Goal: Information Seeking & Learning: Learn about a topic

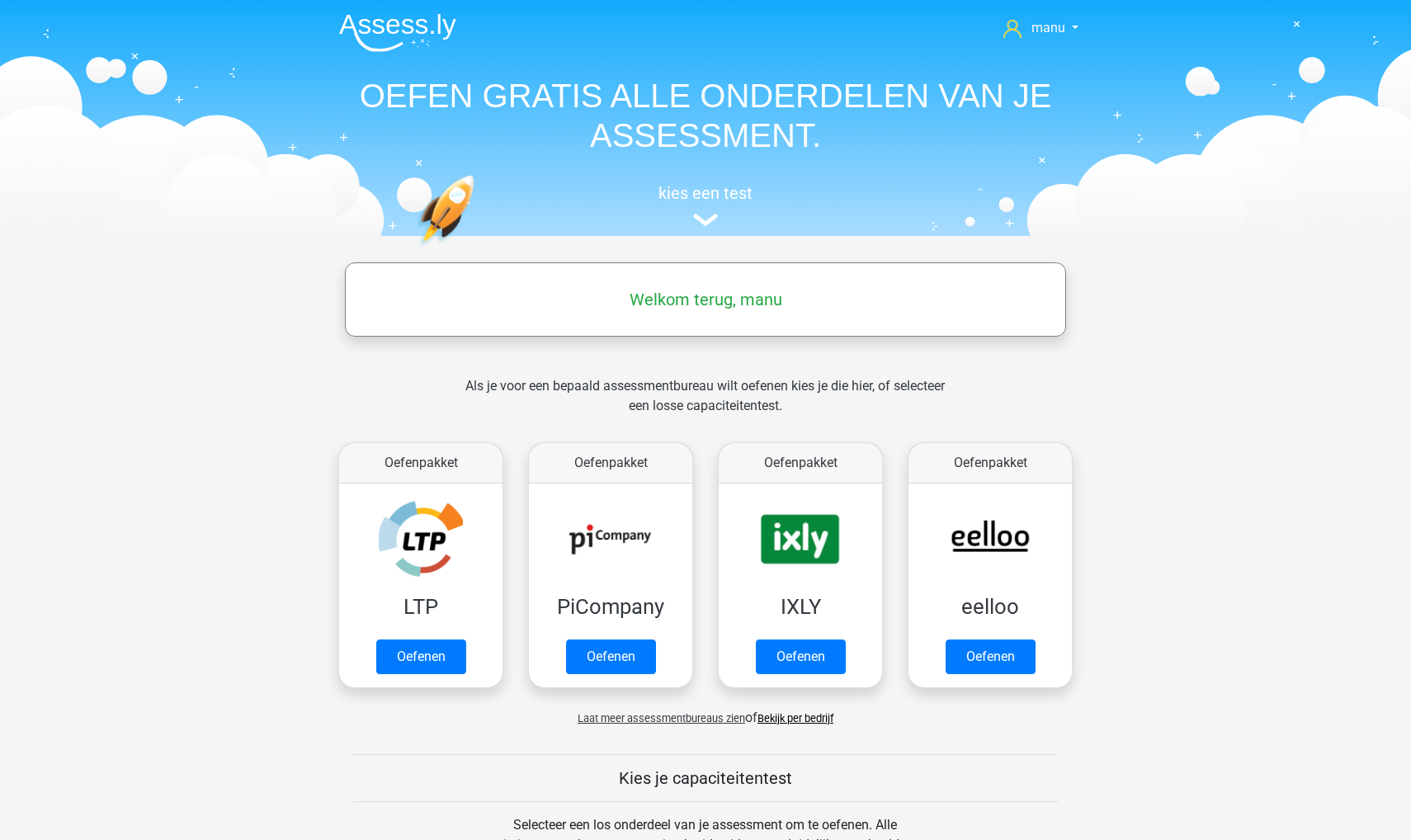
scroll to position [704, 0]
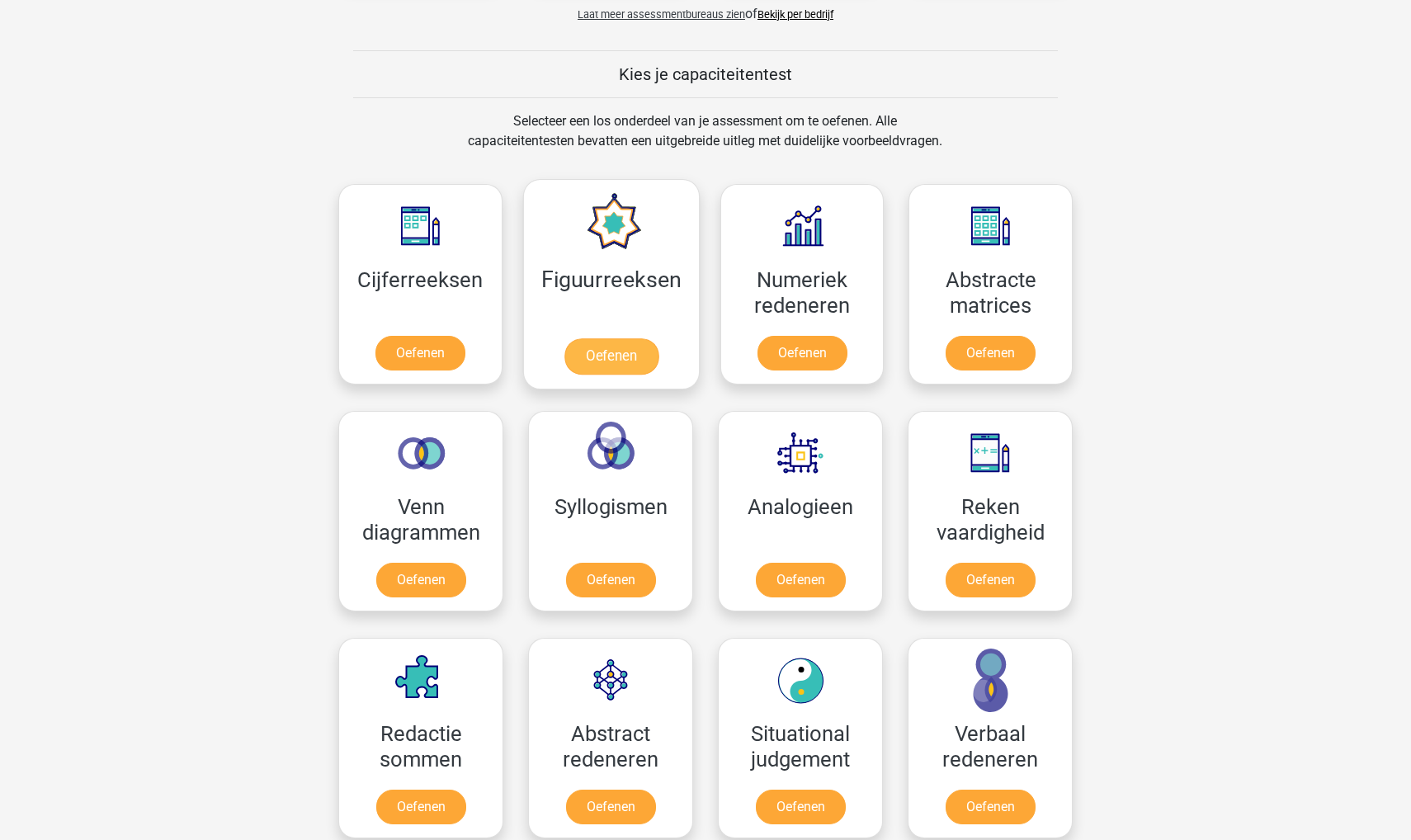
click at [617, 338] on link "Oefenen" at bounding box center [611, 356] width 94 height 36
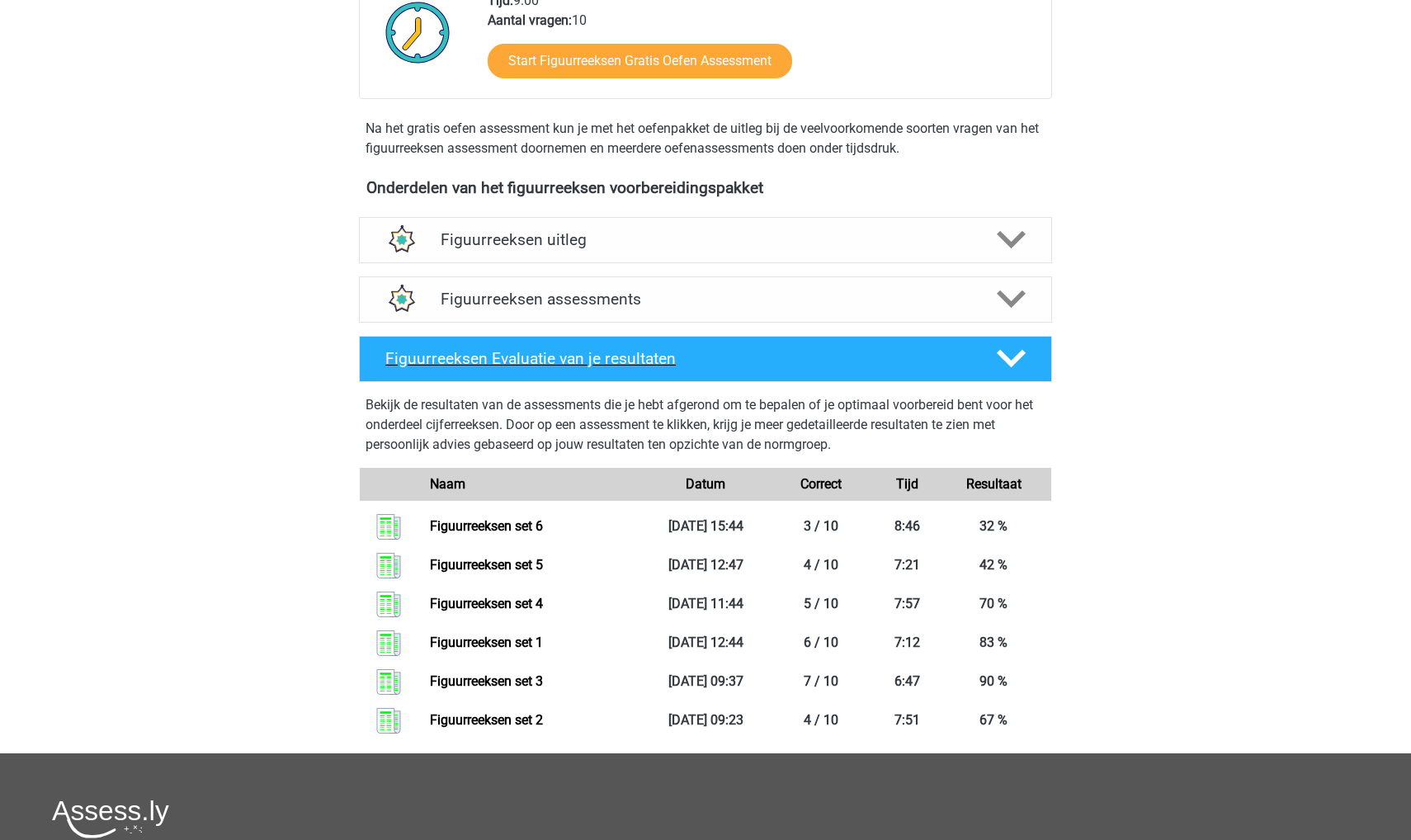
scroll to position [437, 0]
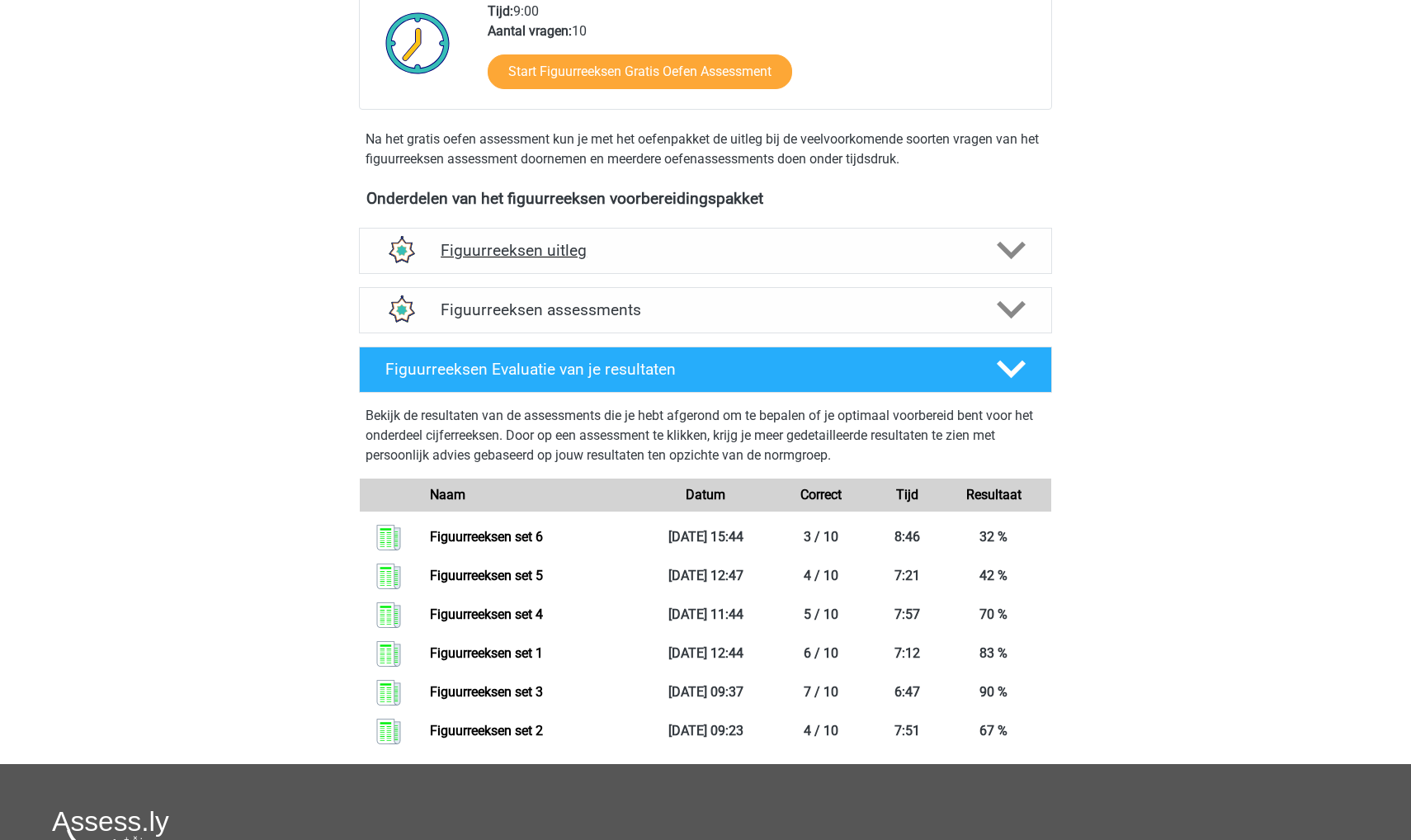
click at [519, 248] on h4 "Figuurreeksen uitleg" at bounding box center [706, 250] width 530 height 19
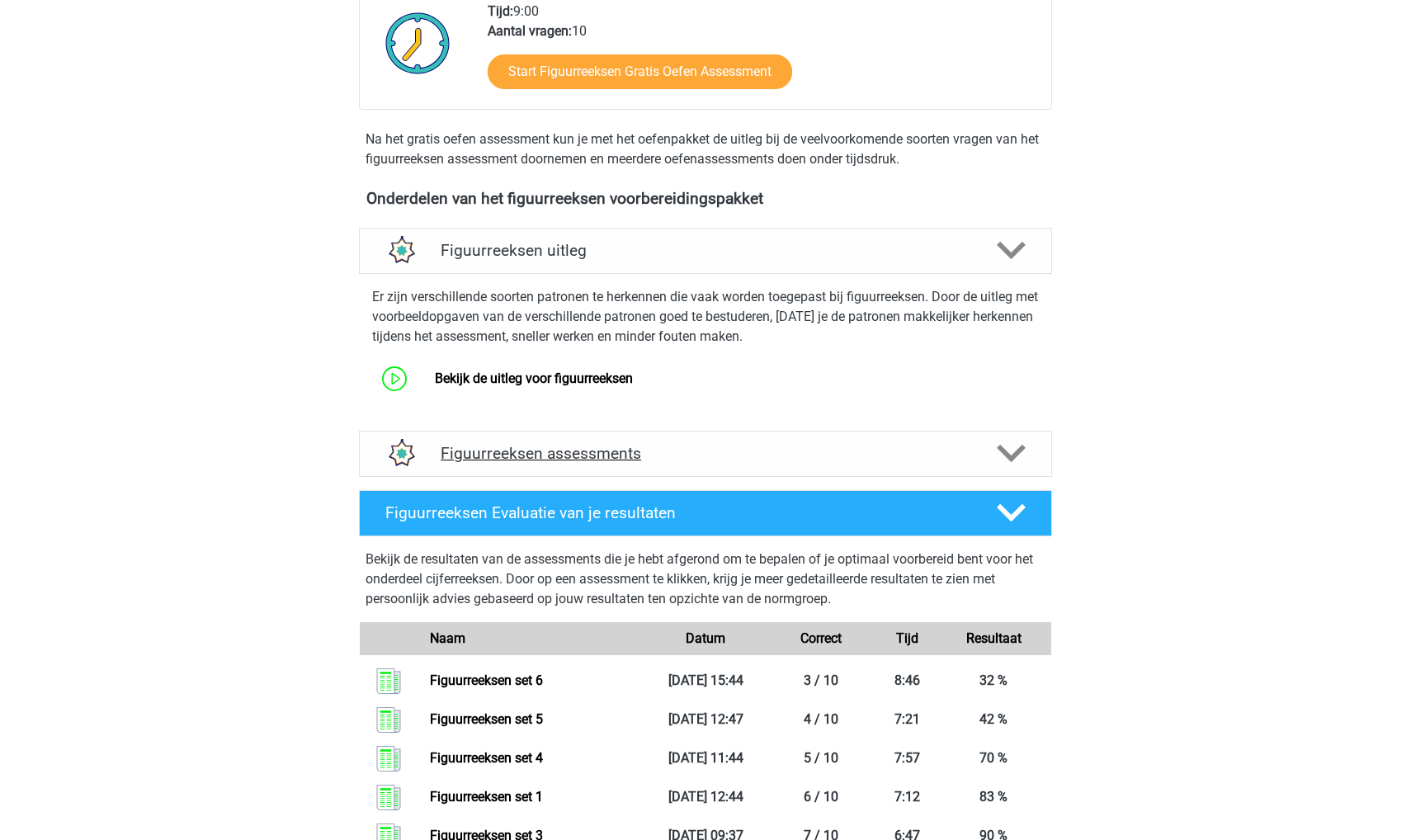
click at [493, 471] on div "Figuurreeksen assessments" at bounding box center [706, 454] width 694 height 46
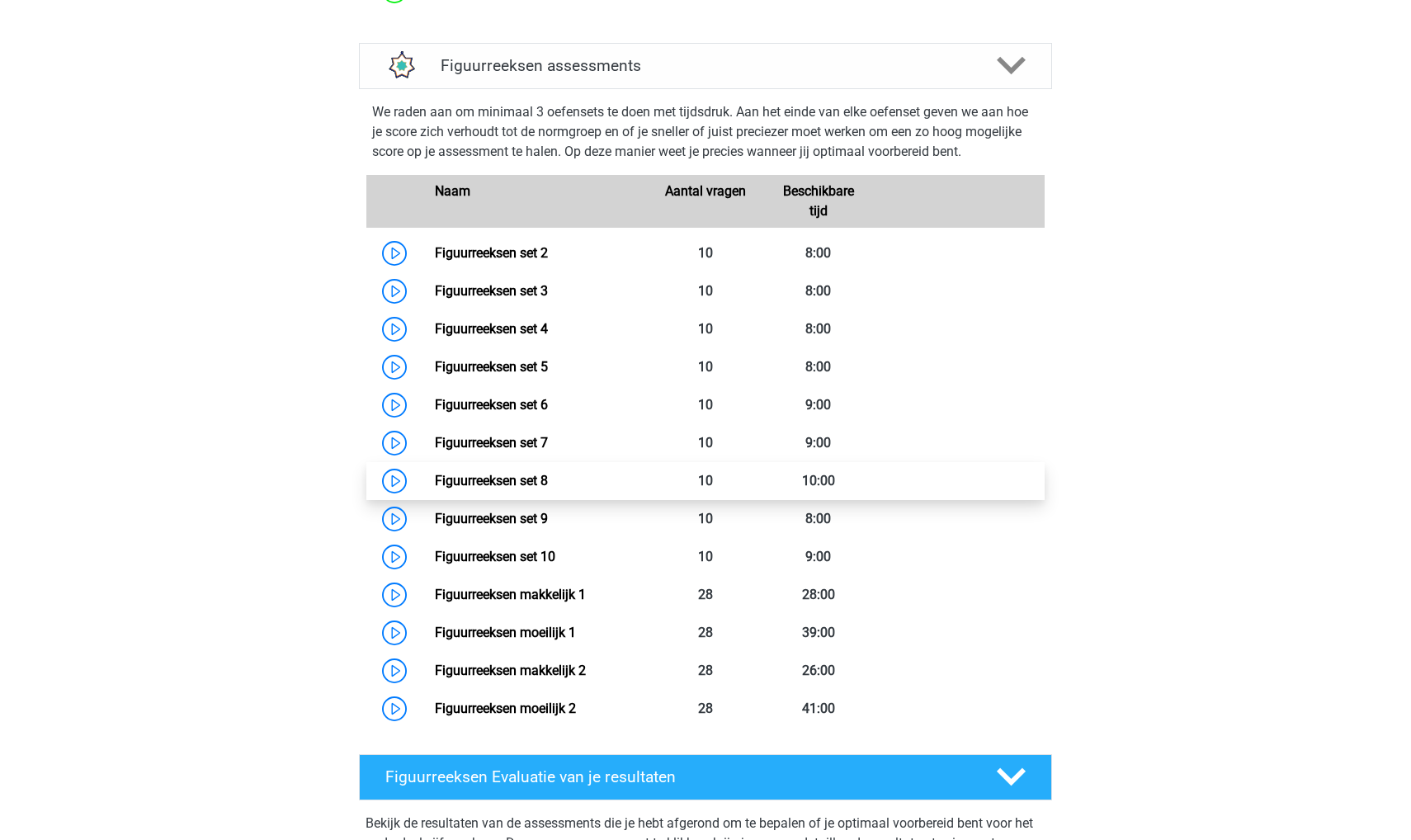
scroll to position [828, 0]
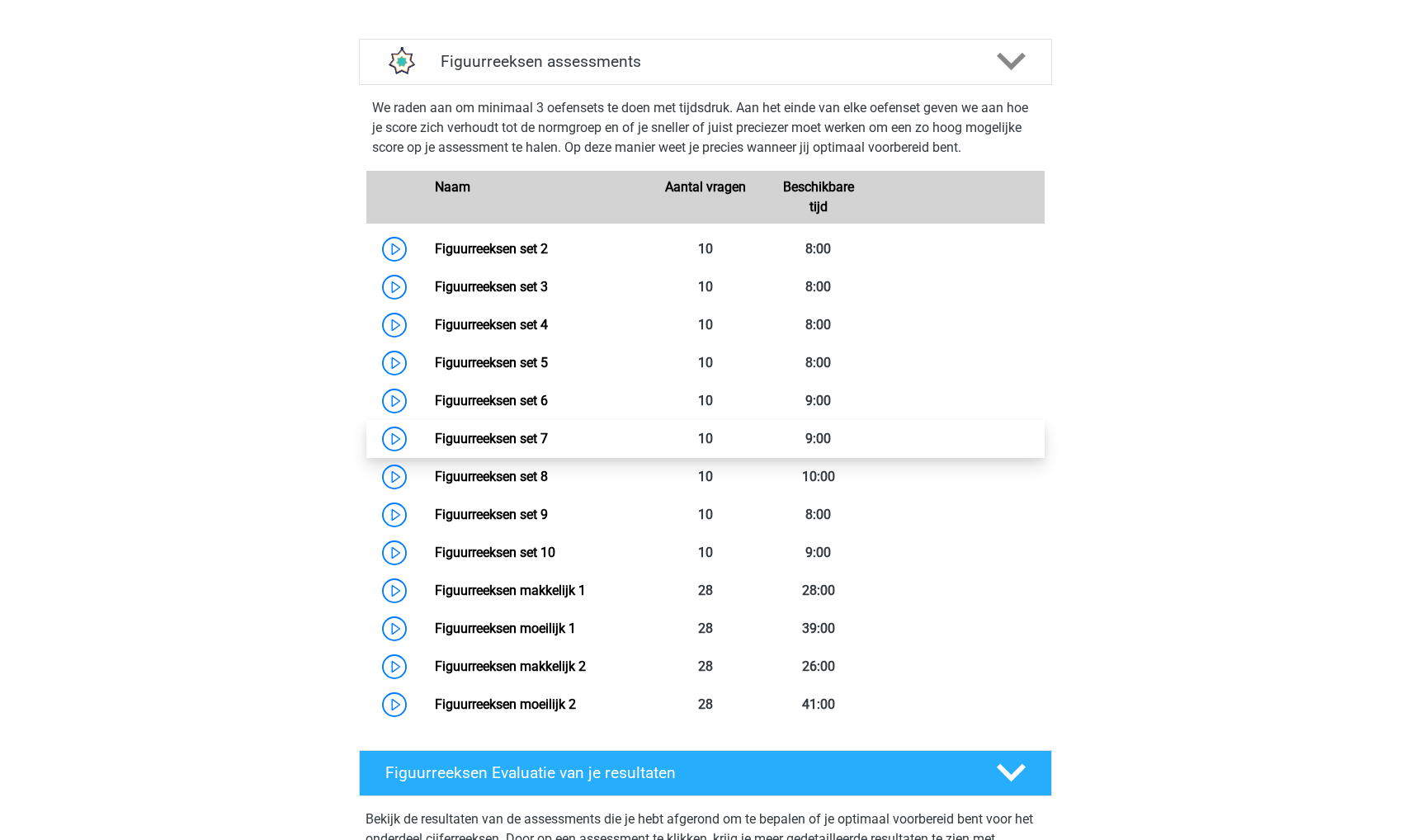
click at [495, 432] on link "Figuurreeksen set 7" at bounding box center [492, 439] width 113 height 16
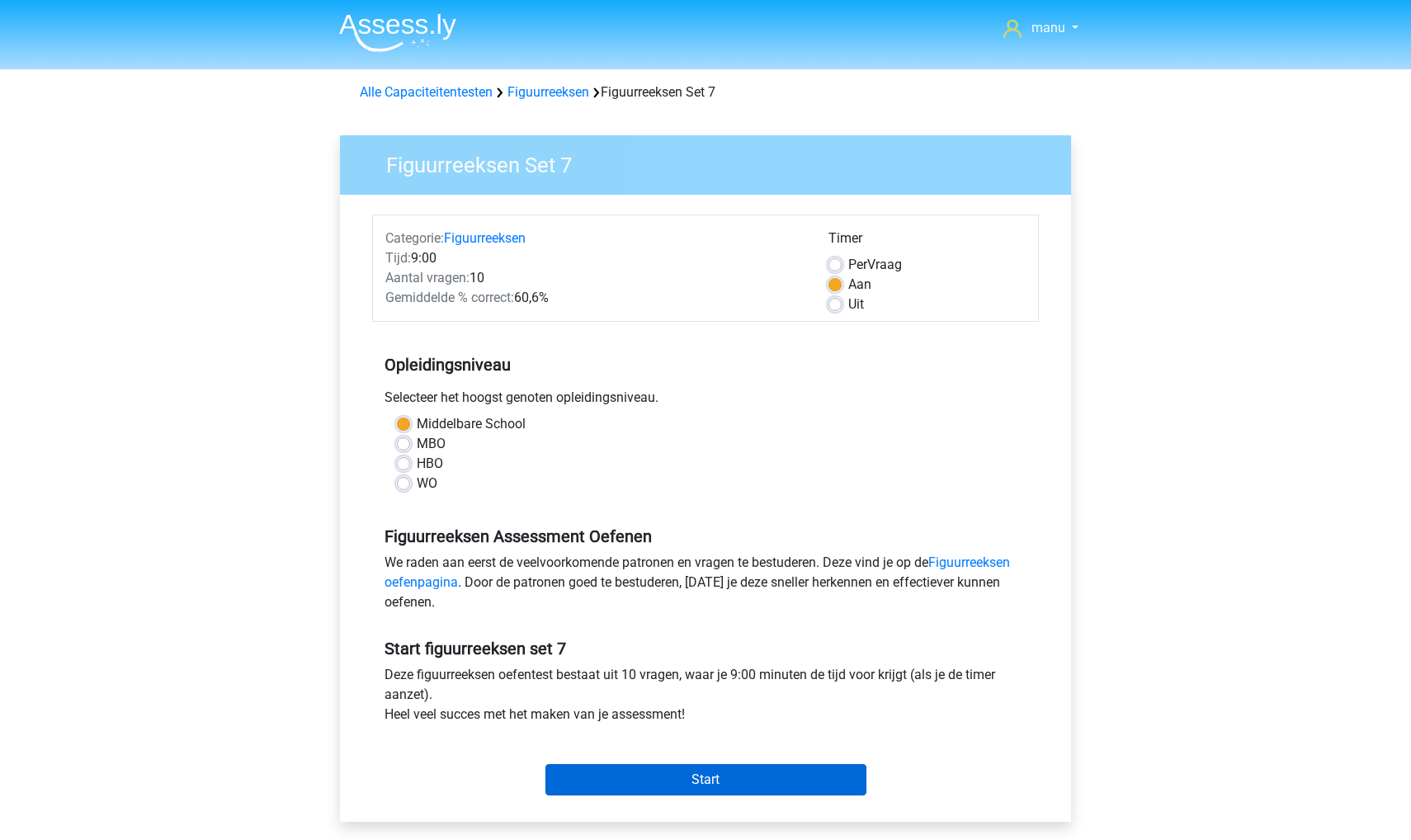
click at [625, 771] on input "Start" at bounding box center [706, 779] width 321 height 31
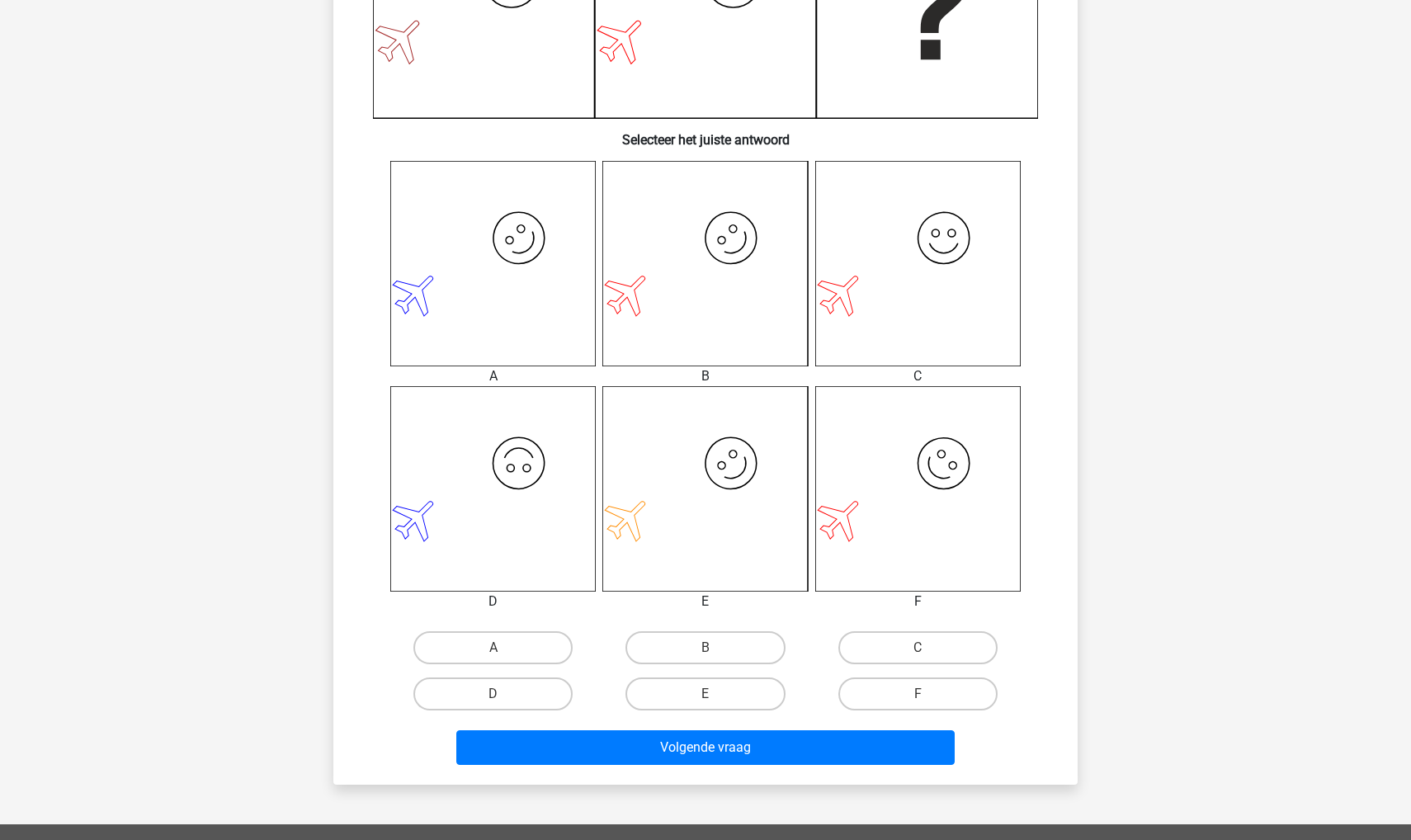
scroll to position [574, 0]
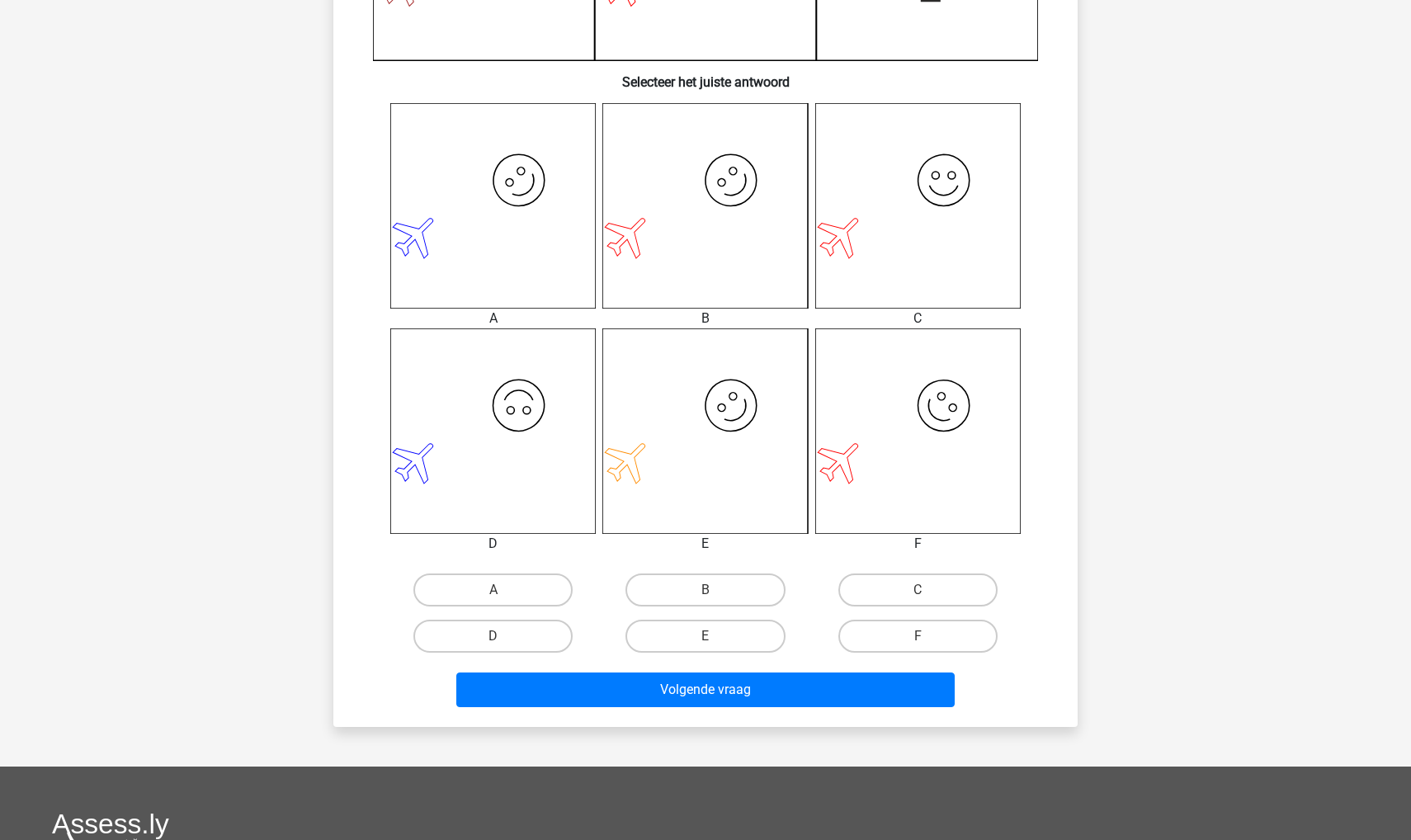
click at [706, 591] on input "B" at bounding box center [711, 595] width 11 height 11
radio input "true"
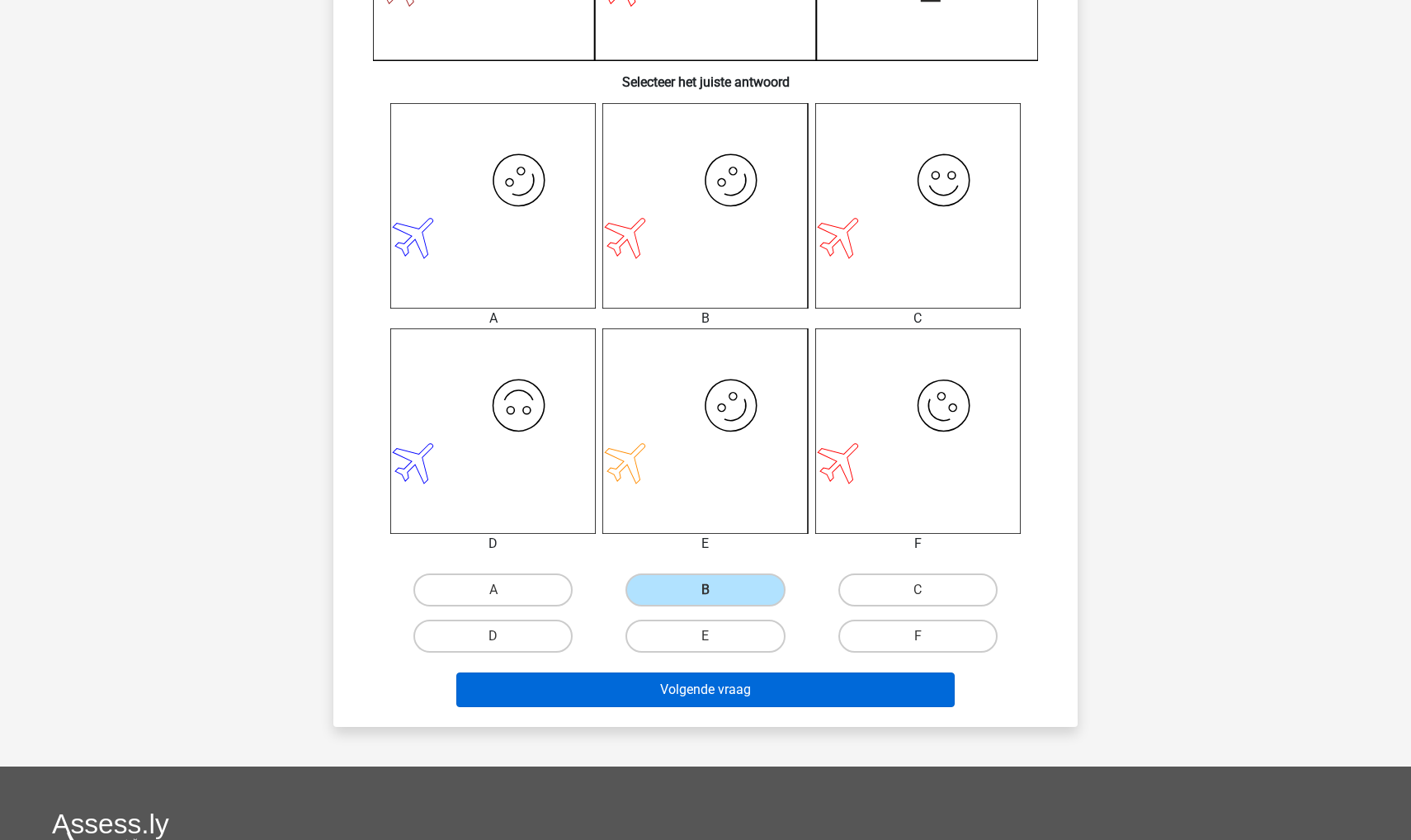
click at [673, 694] on button "Volgende vraag" at bounding box center [706, 689] width 499 height 35
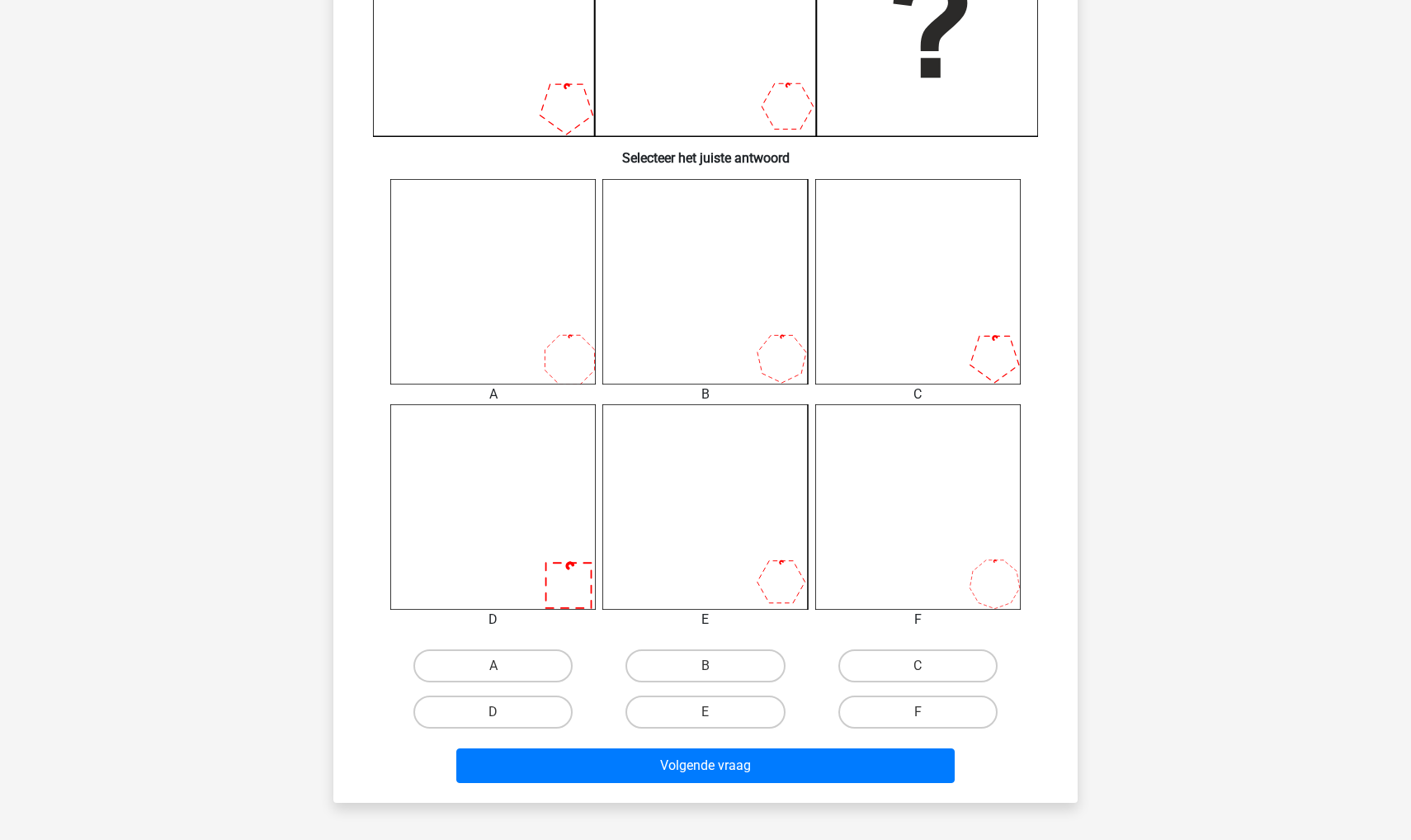
scroll to position [502, 0]
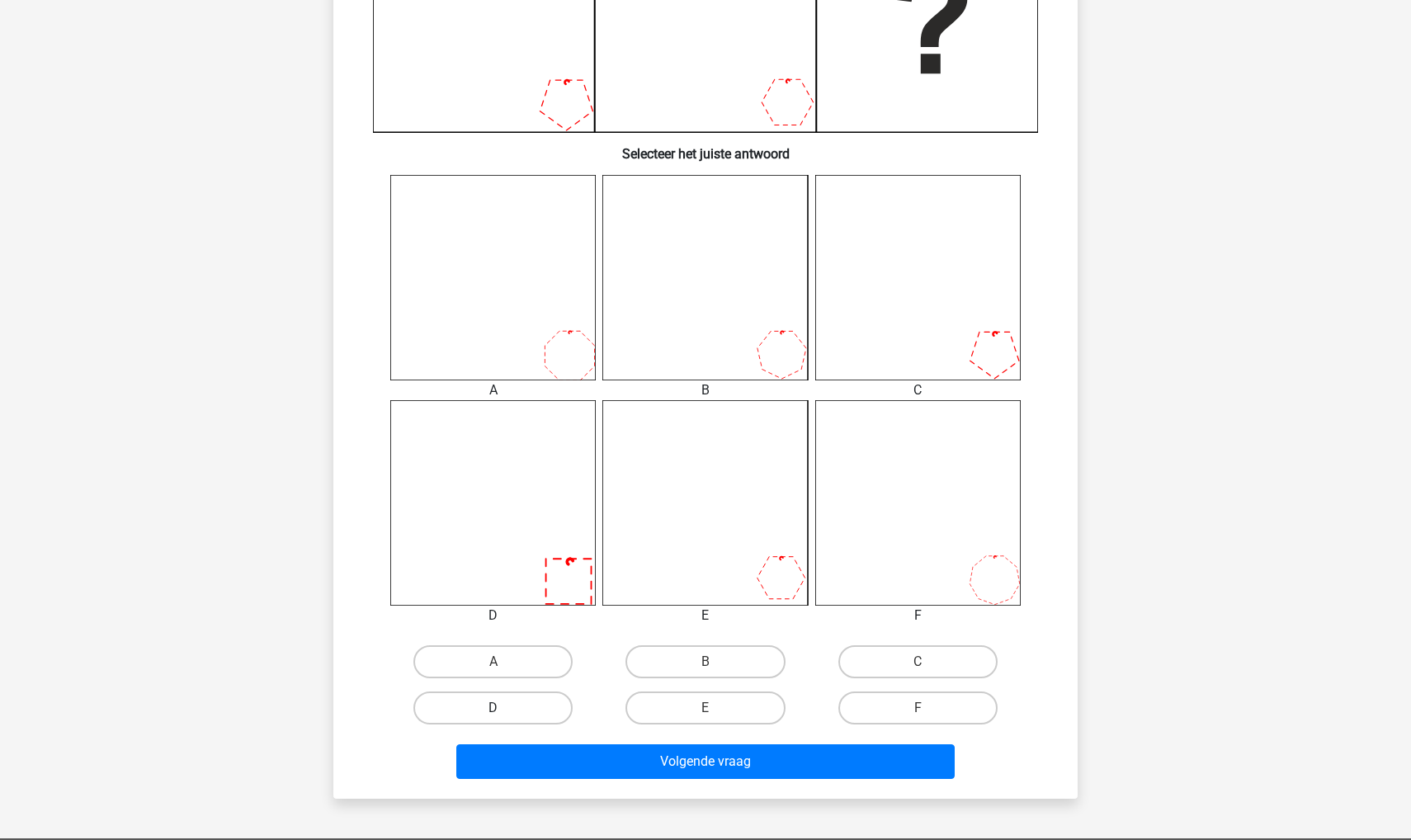
click at [537, 714] on label "D" at bounding box center [493, 708] width 159 height 33
click at [504, 714] on input "D" at bounding box center [498, 713] width 11 height 11
radio input "true"
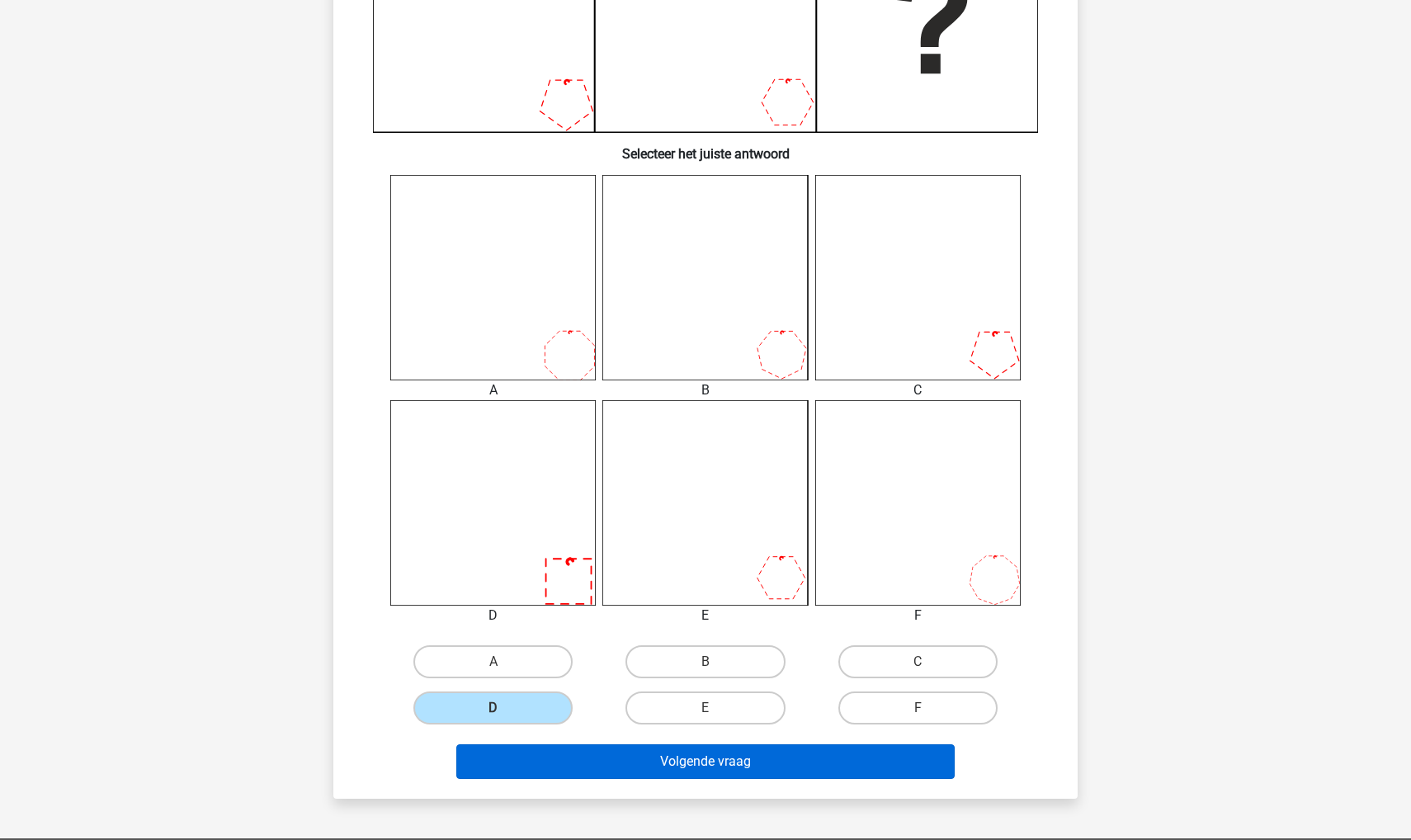
click at [545, 759] on button "Volgende vraag" at bounding box center [706, 761] width 499 height 35
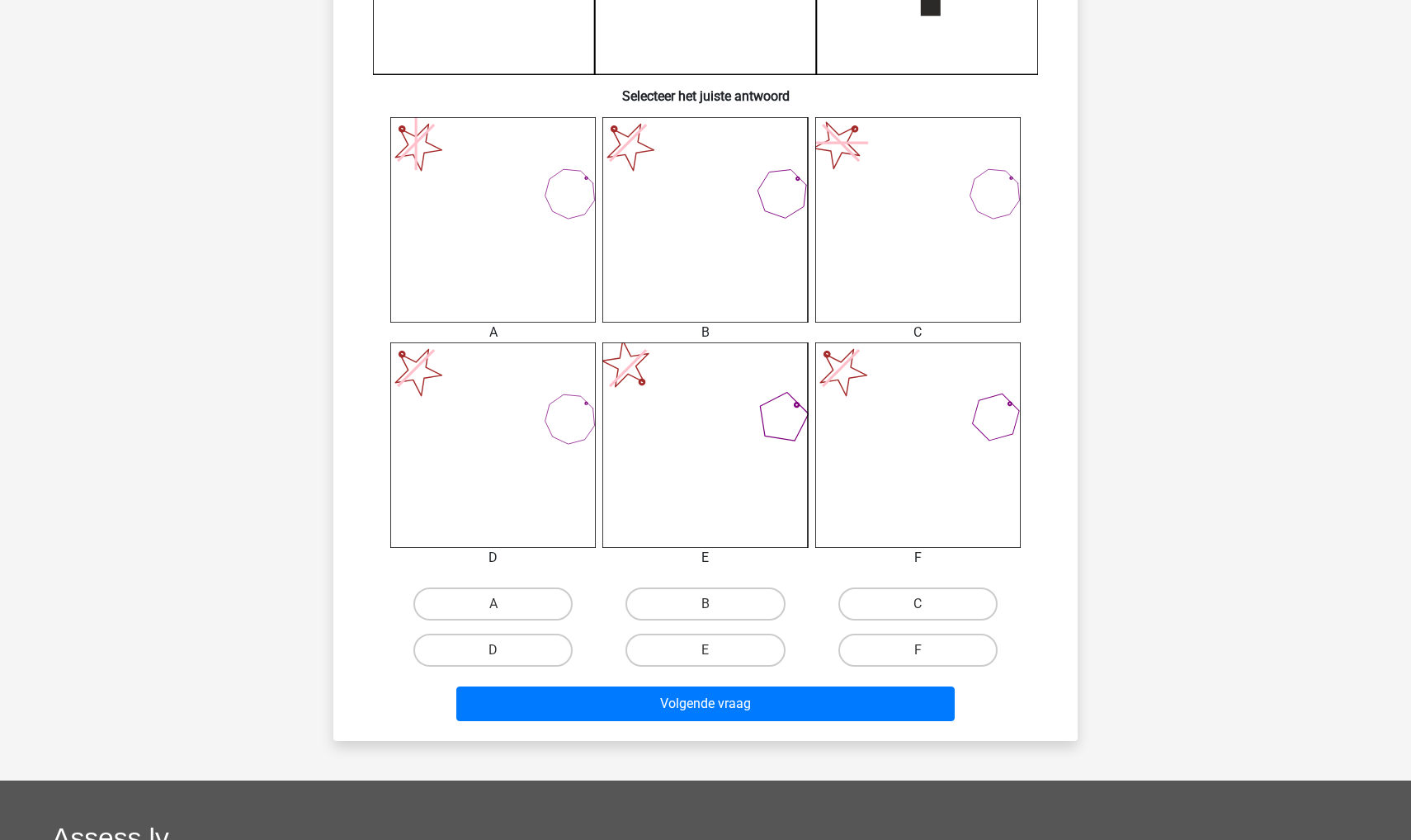
scroll to position [613, 0]
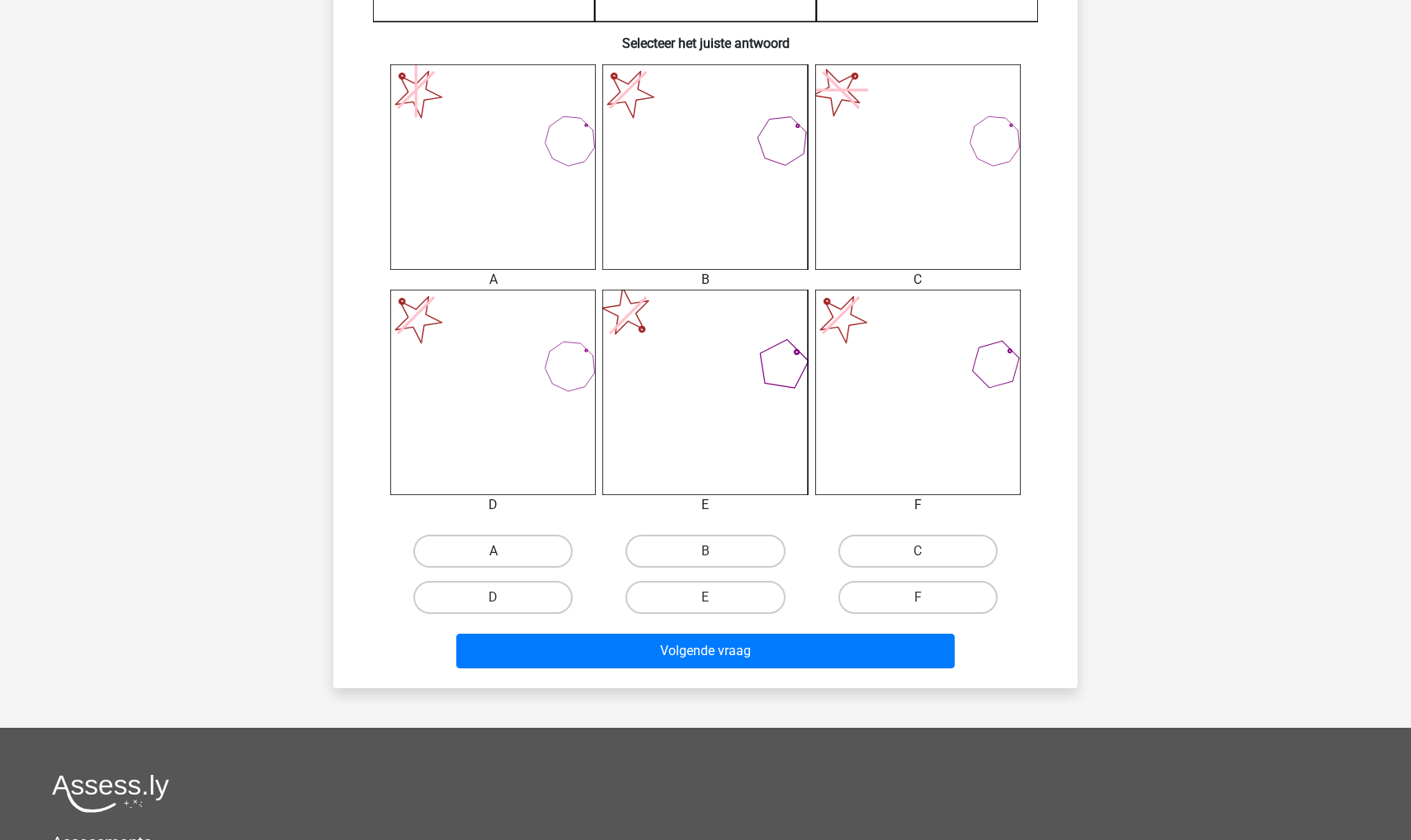
click at [528, 545] on label "A" at bounding box center [493, 550] width 159 height 33
click at [504, 551] on input "A" at bounding box center [498, 556] width 11 height 11
radio input "true"
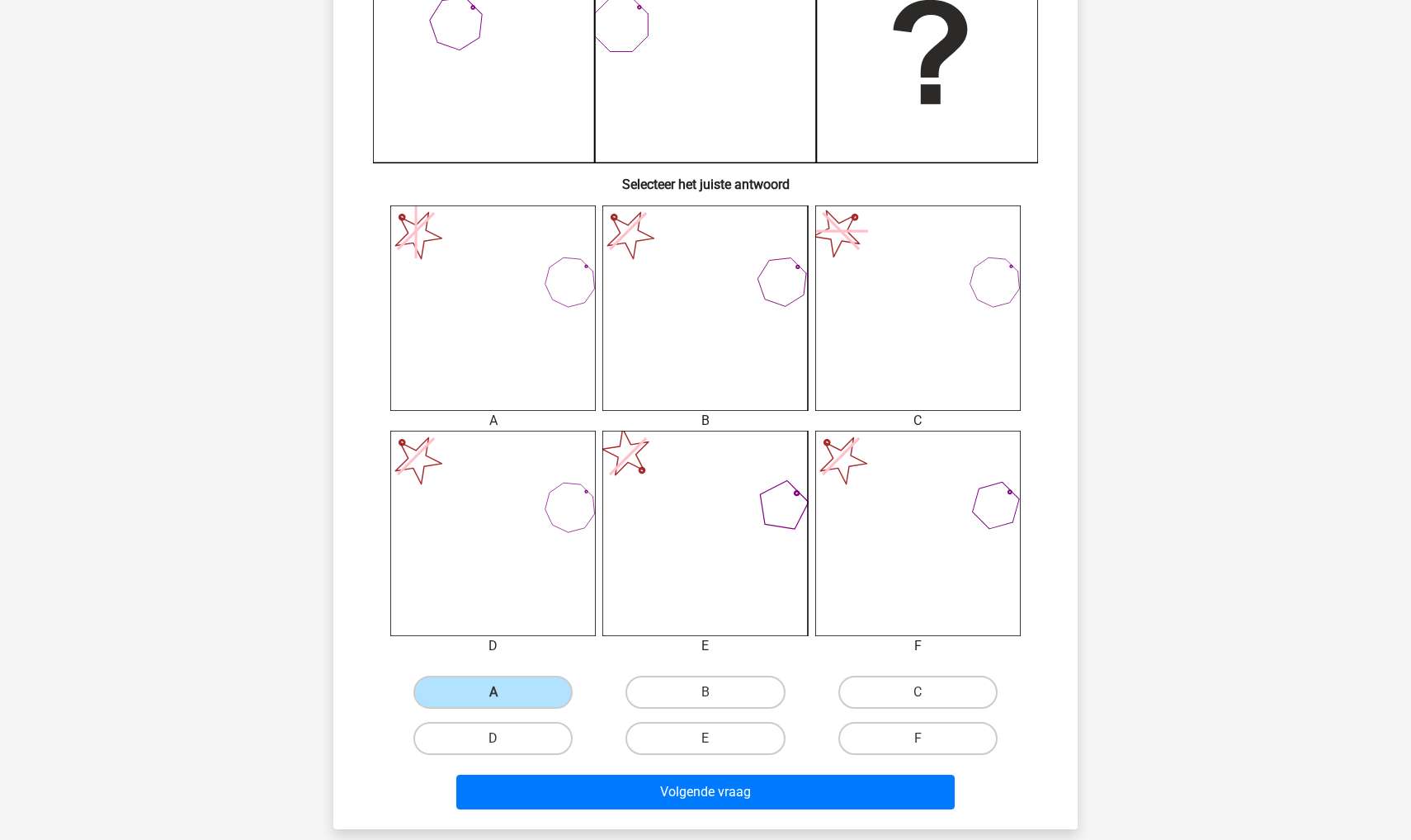
scroll to position [485, 0]
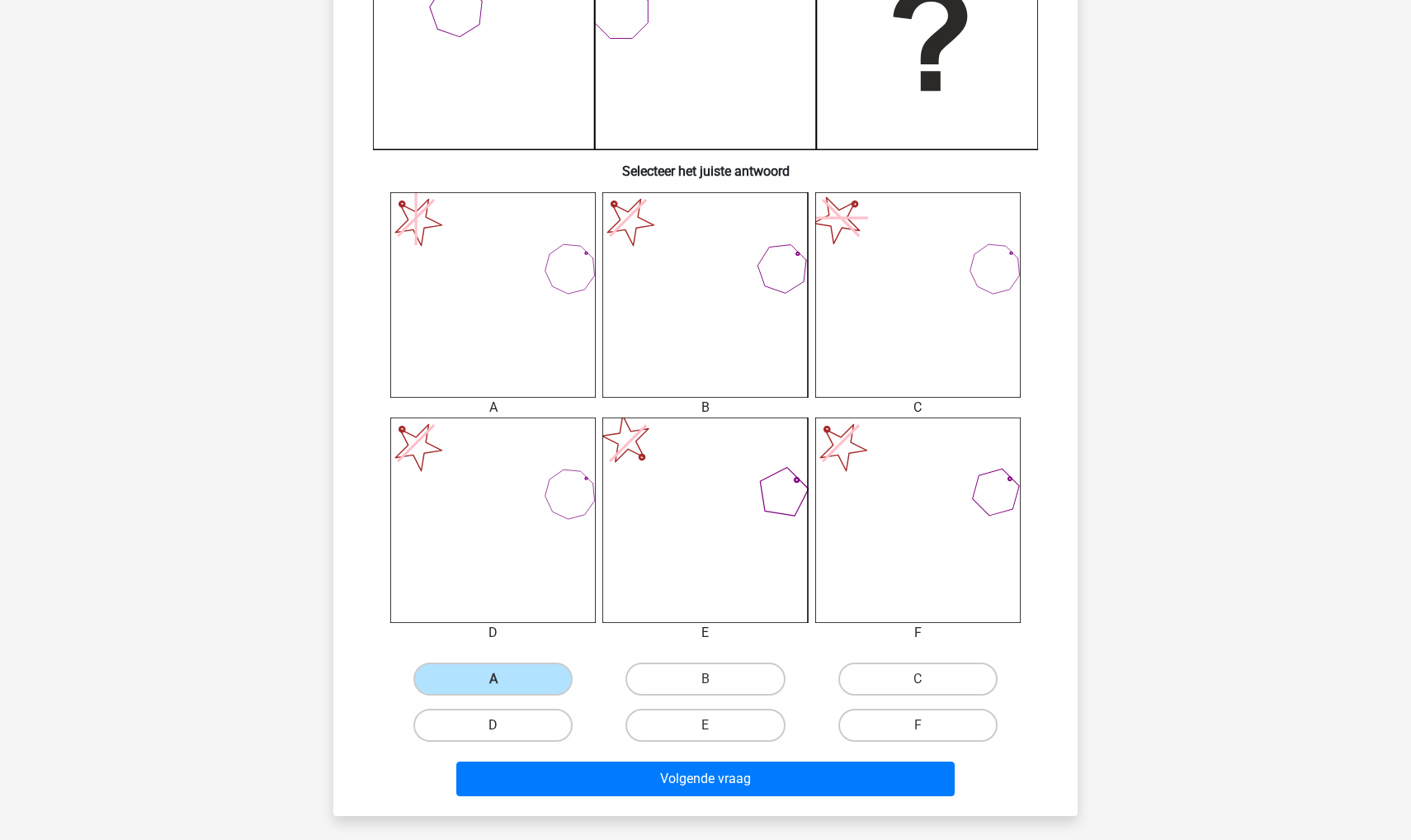
click at [534, 718] on label "D" at bounding box center [493, 725] width 159 height 33
click at [504, 726] on input "D" at bounding box center [498, 731] width 11 height 11
radio input "true"
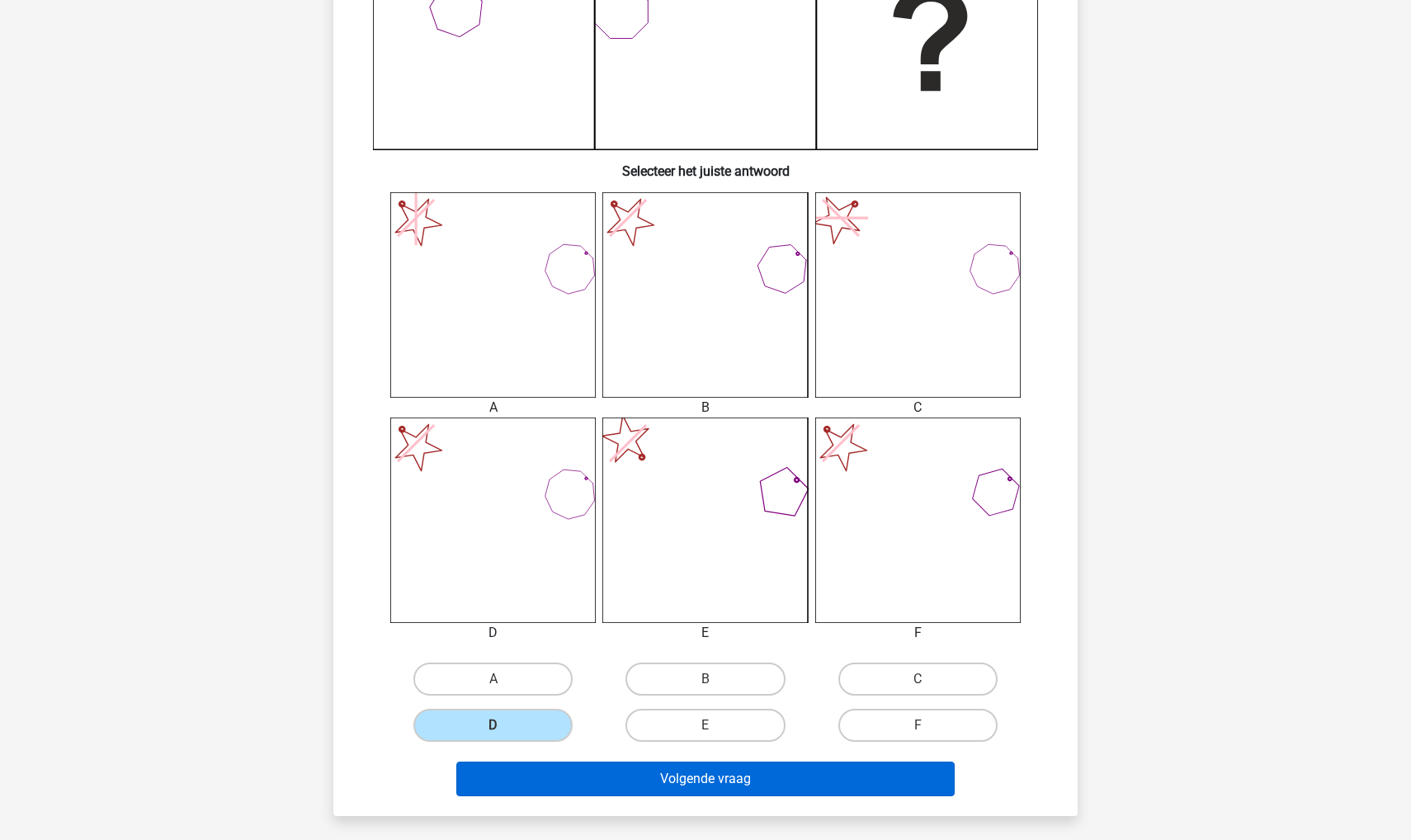
click at [547, 784] on button "Volgende vraag" at bounding box center [706, 779] width 499 height 35
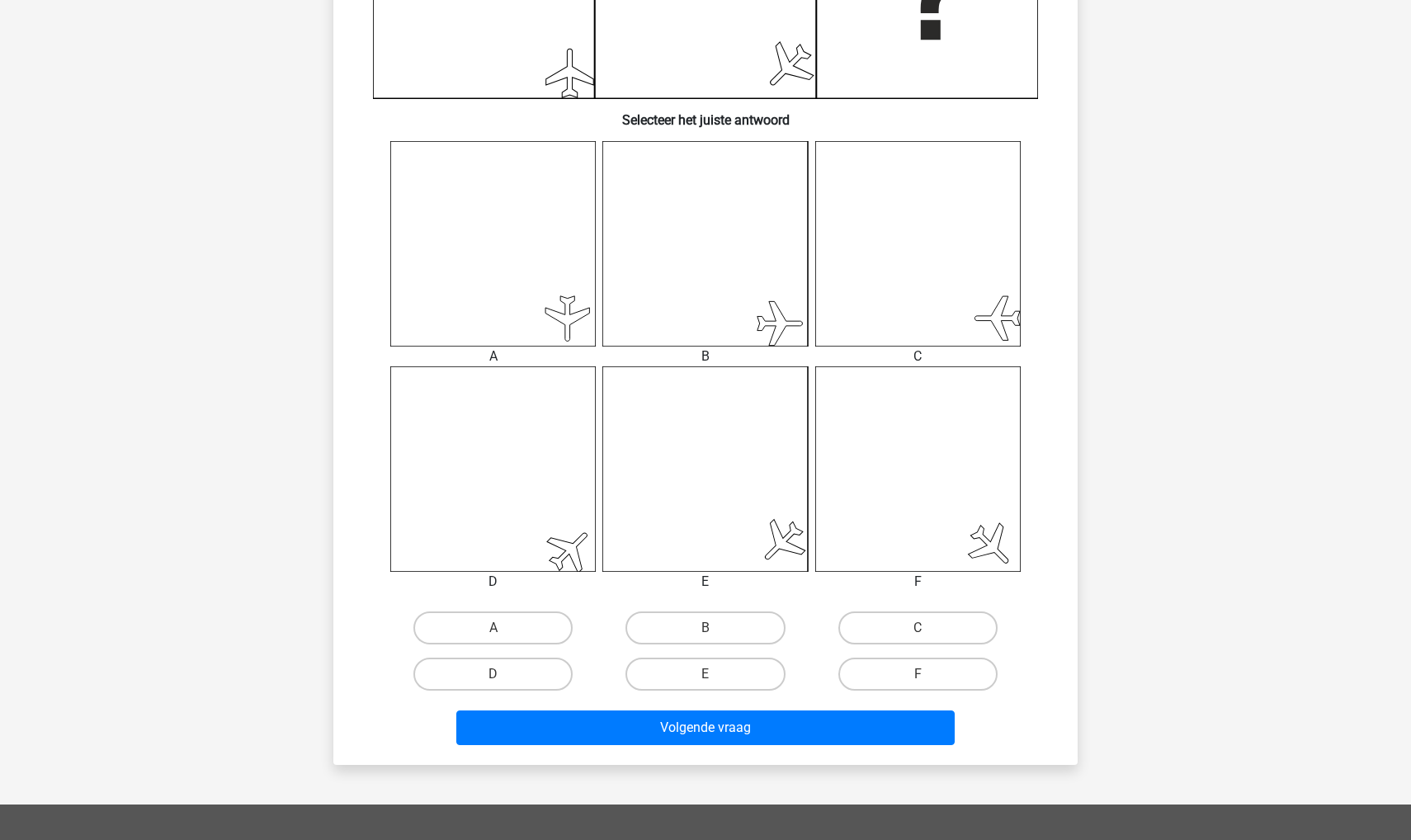
scroll to position [587, 0]
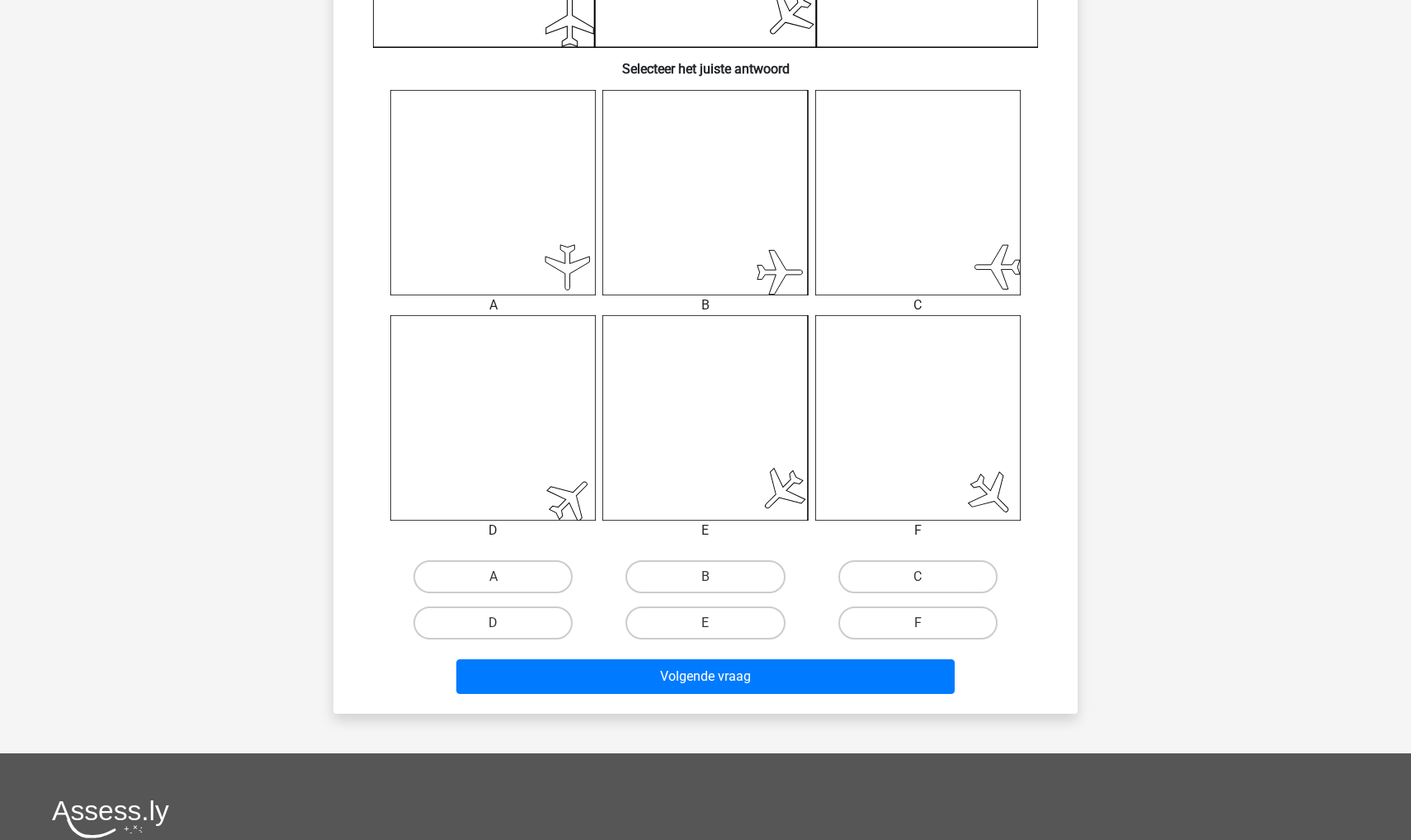
click at [493, 632] on input "D" at bounding box center [498, 628] width 11 height 11
radio input "true"
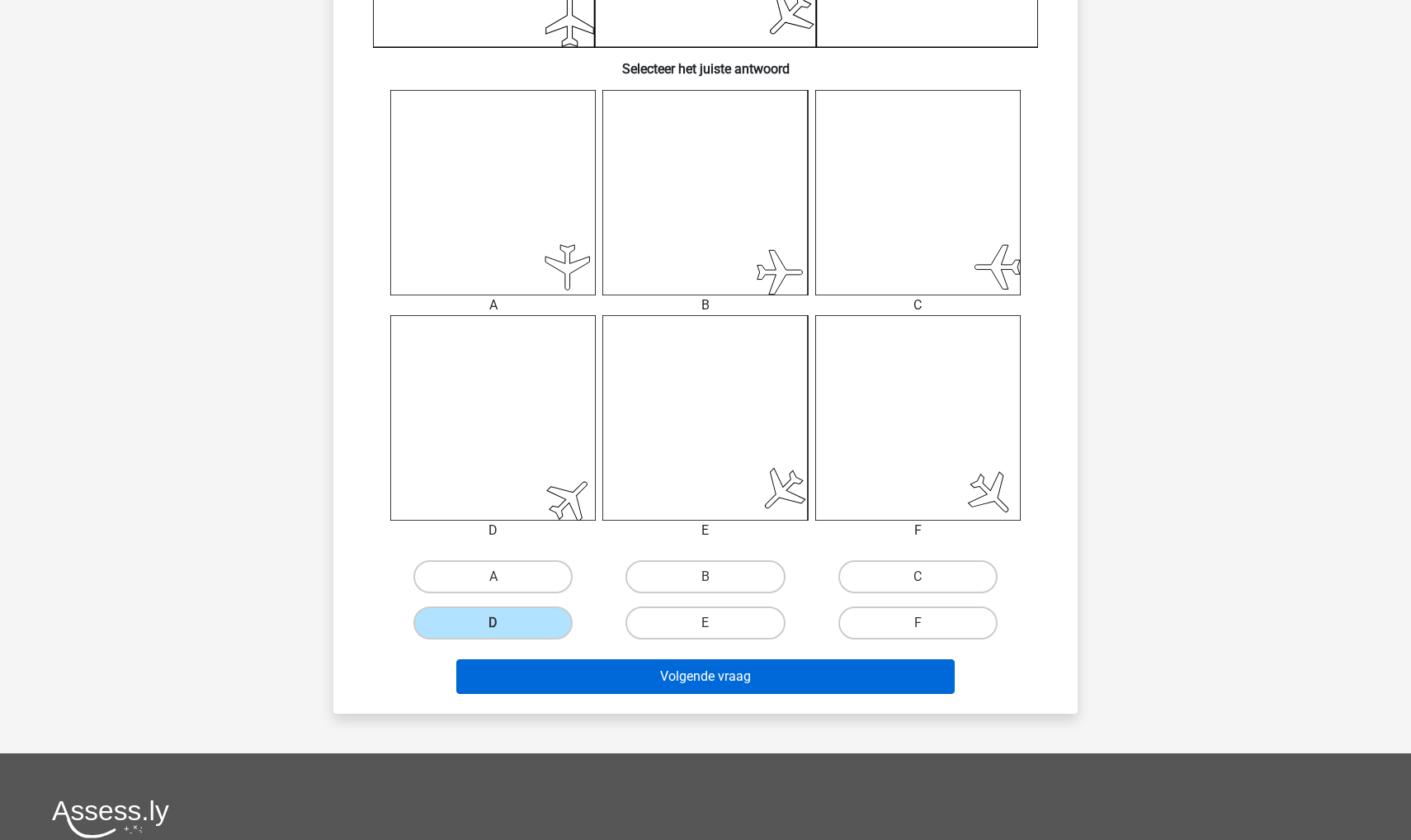
click at [502, 660] on button "Volgende vraag" at bounding box center [706, 676] width 499 height 35
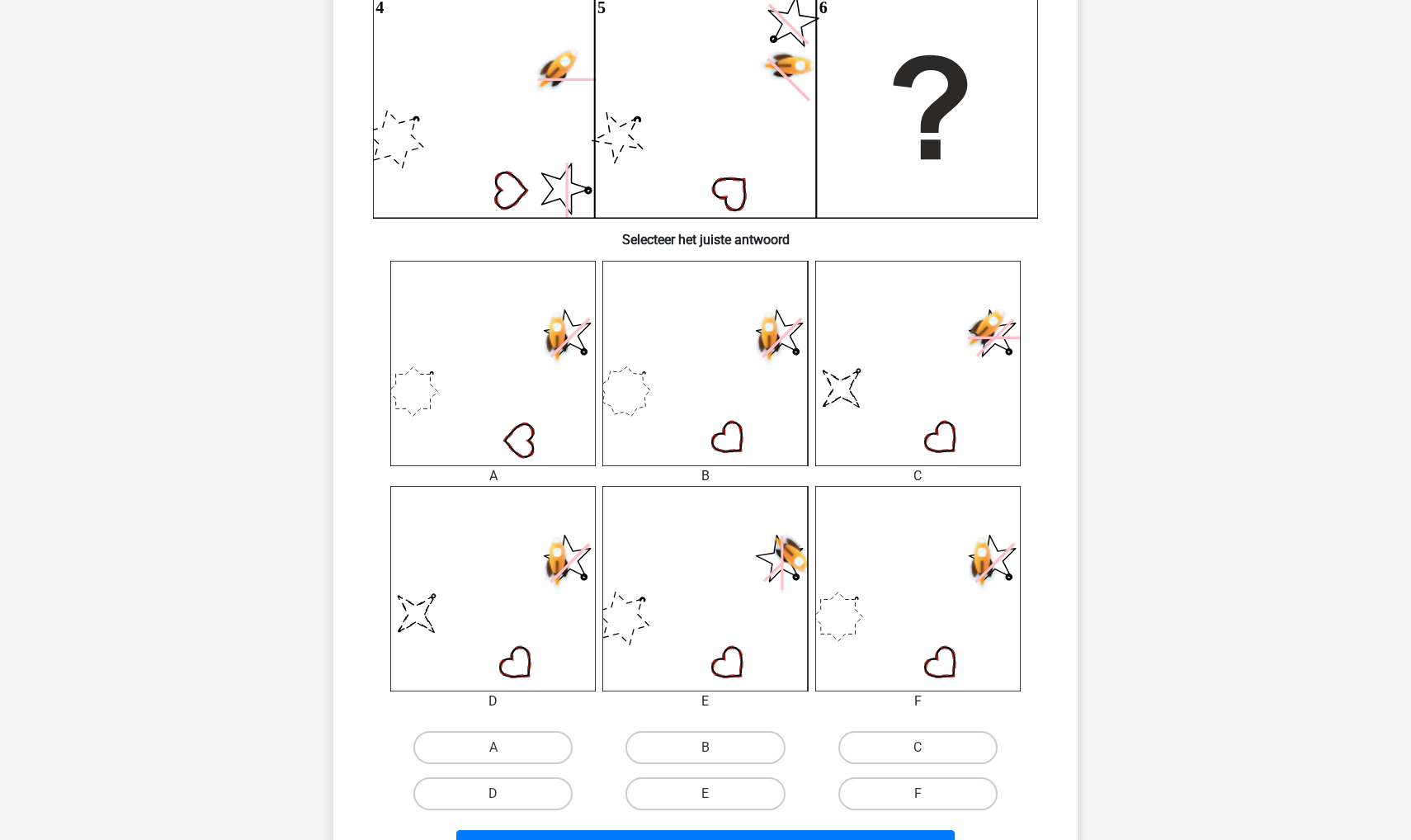
scroll to position [428, 0]
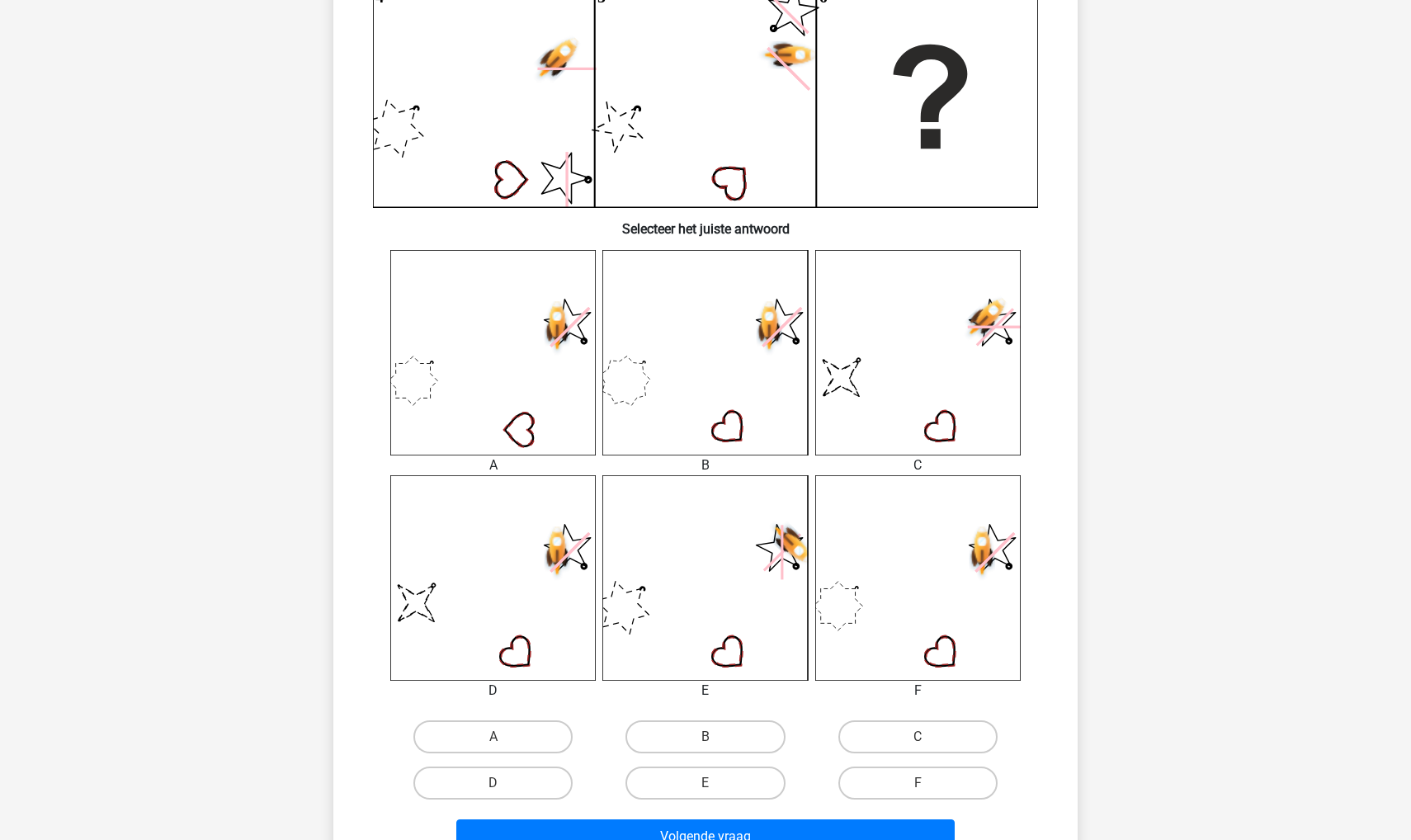
click at [499, 791] on input "D" at bounding box center [498, 788] width 11 height 11
radio input "true"
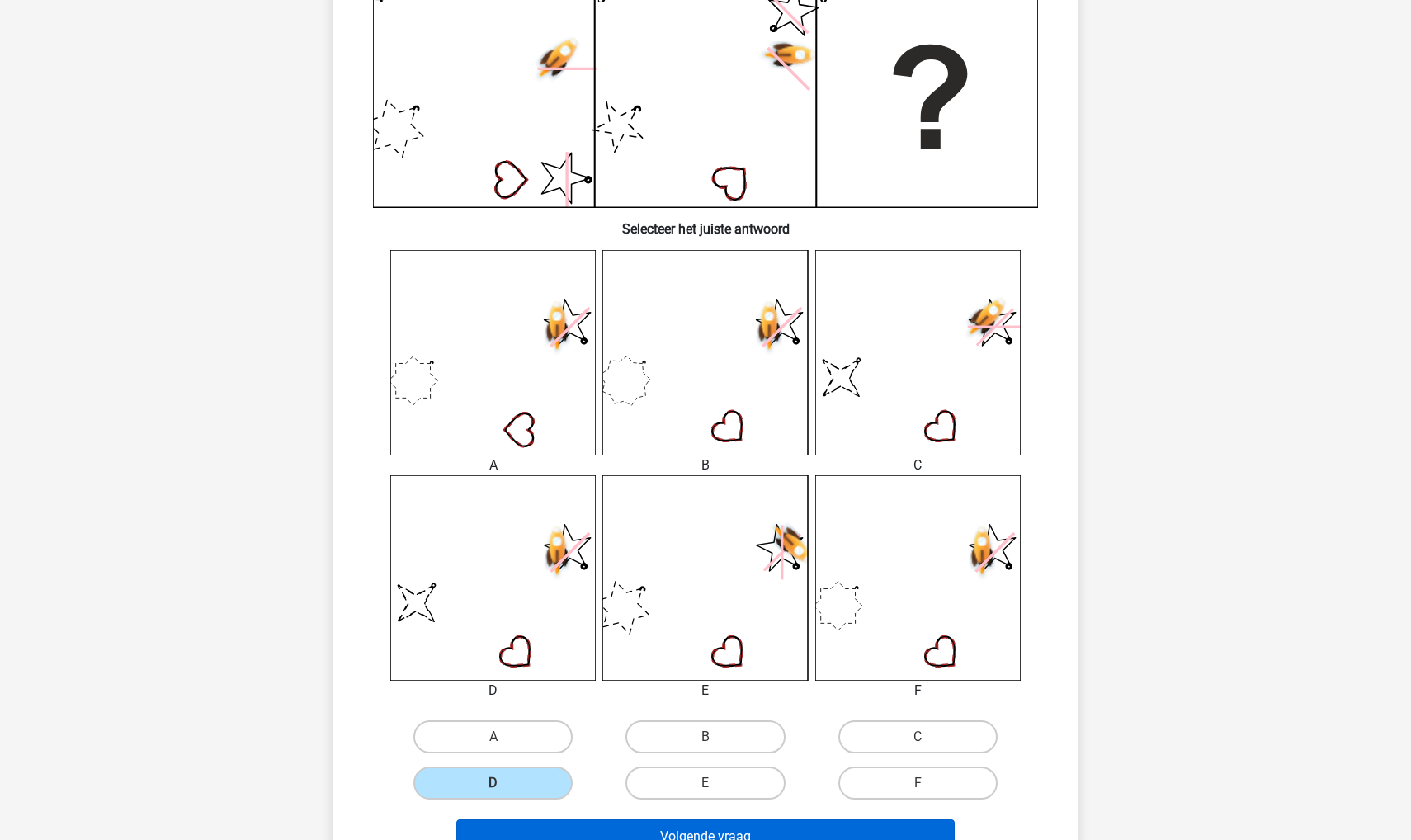
click at [515, 839] on button "Volgende vraag" at bounding box center [706, 837] width 499 height 35
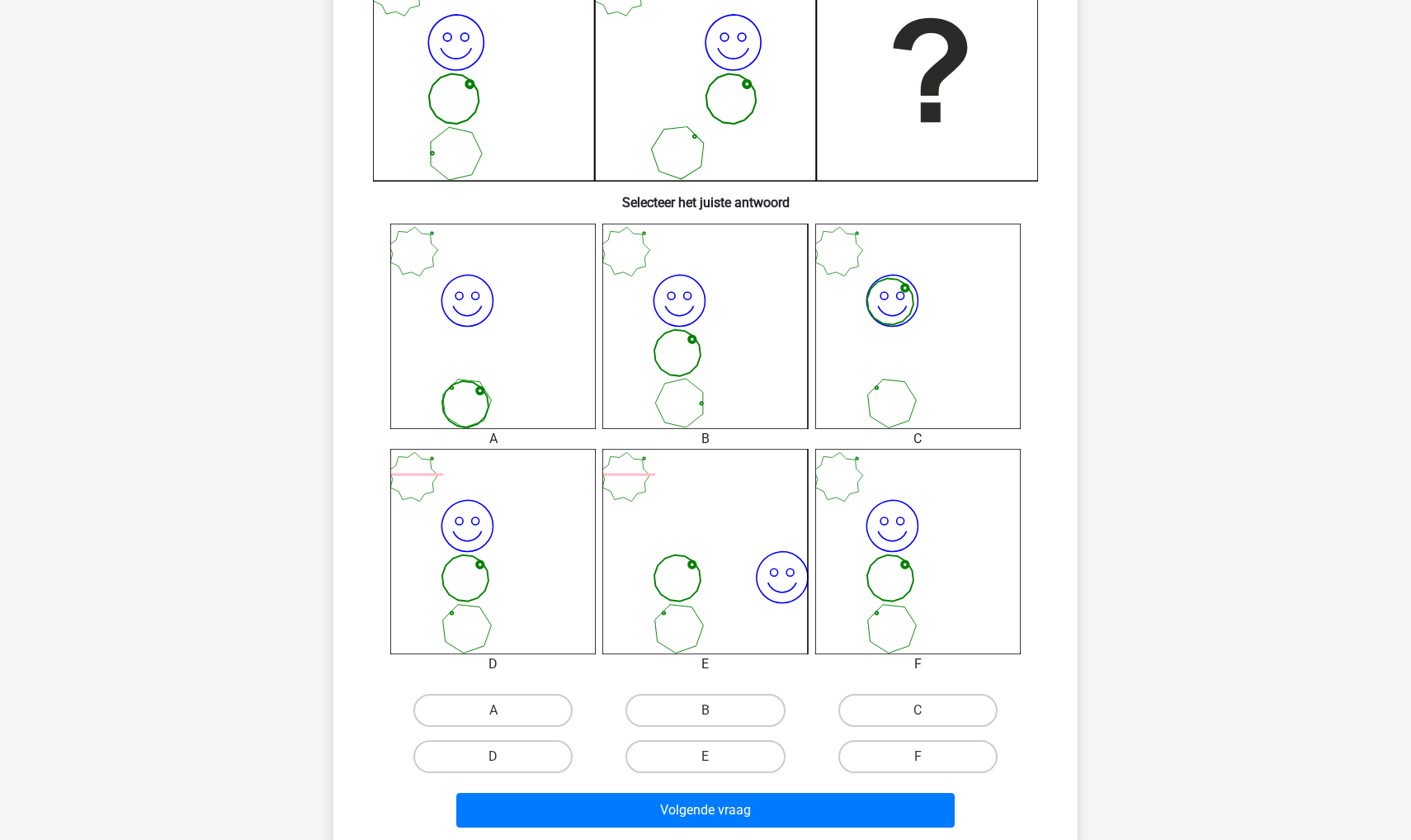
scroll to position [466, 0]
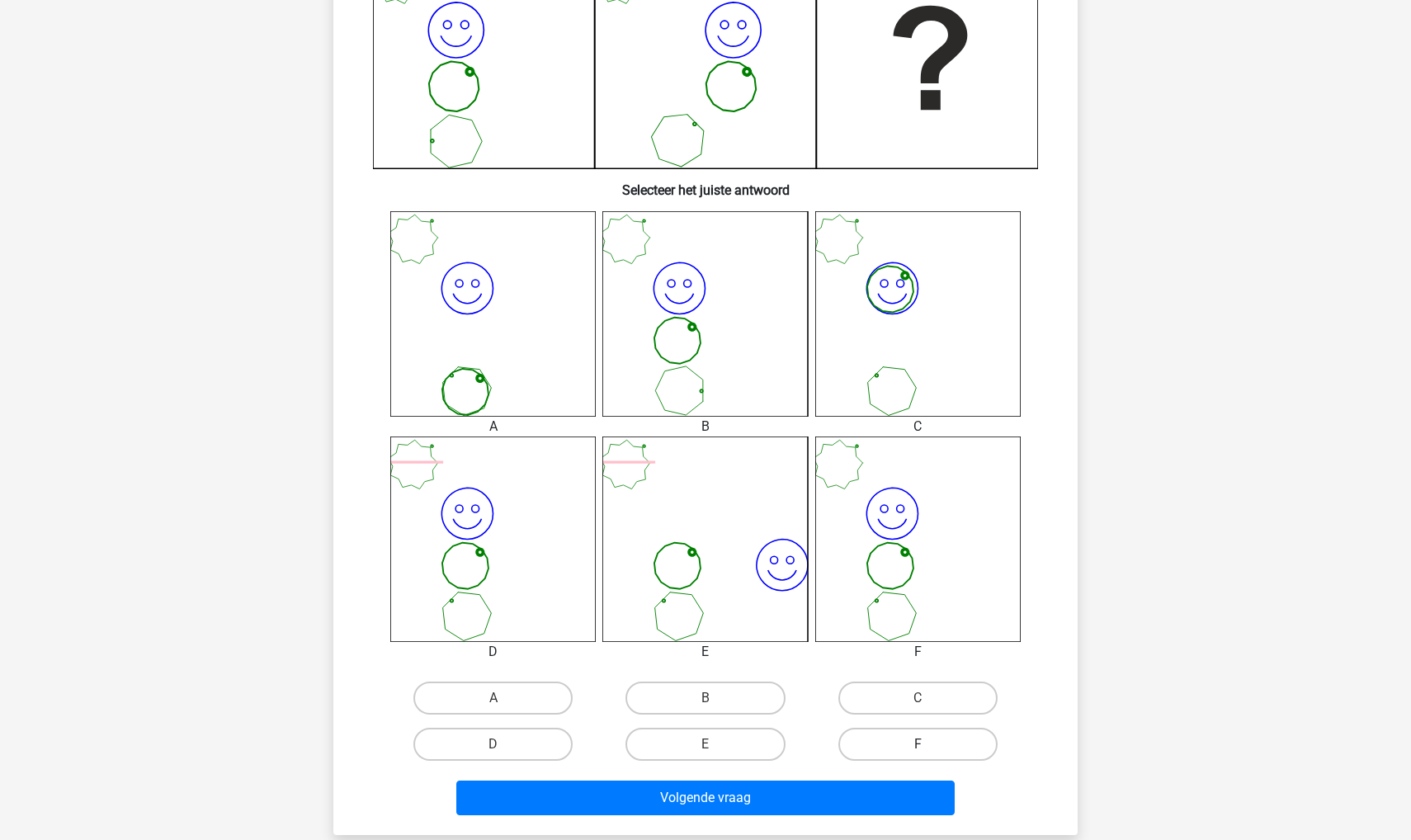
click at [874, 743] on label "F" at bounding box center [918, 744] width 159 height 33
click at [918, 744] on input "F" at bounding box center [923, 749] width 11 height 11
radio input "true"
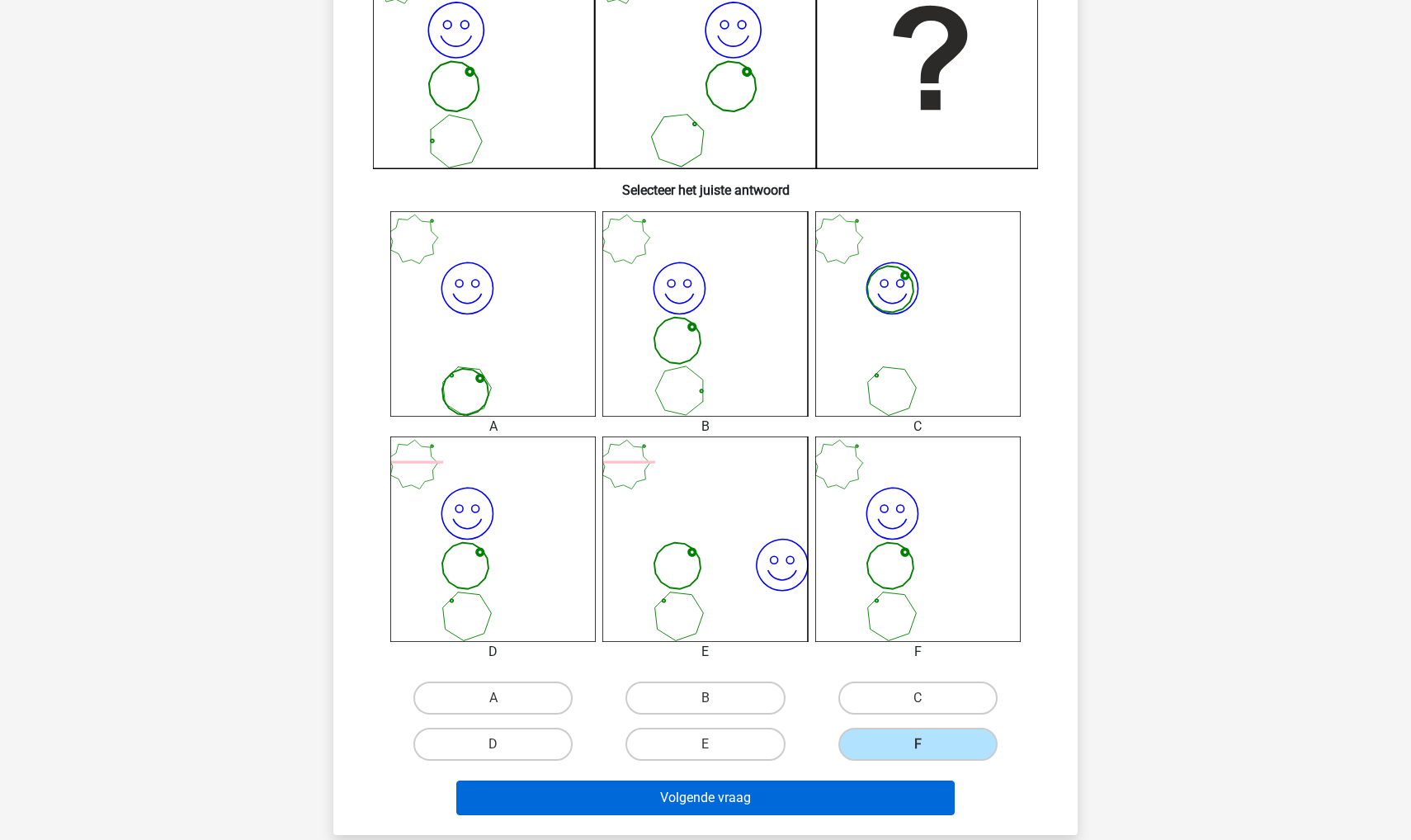
click at [818, 792] on button "Volgende vraag" at bounding box center [706, 797] width 499 height 35
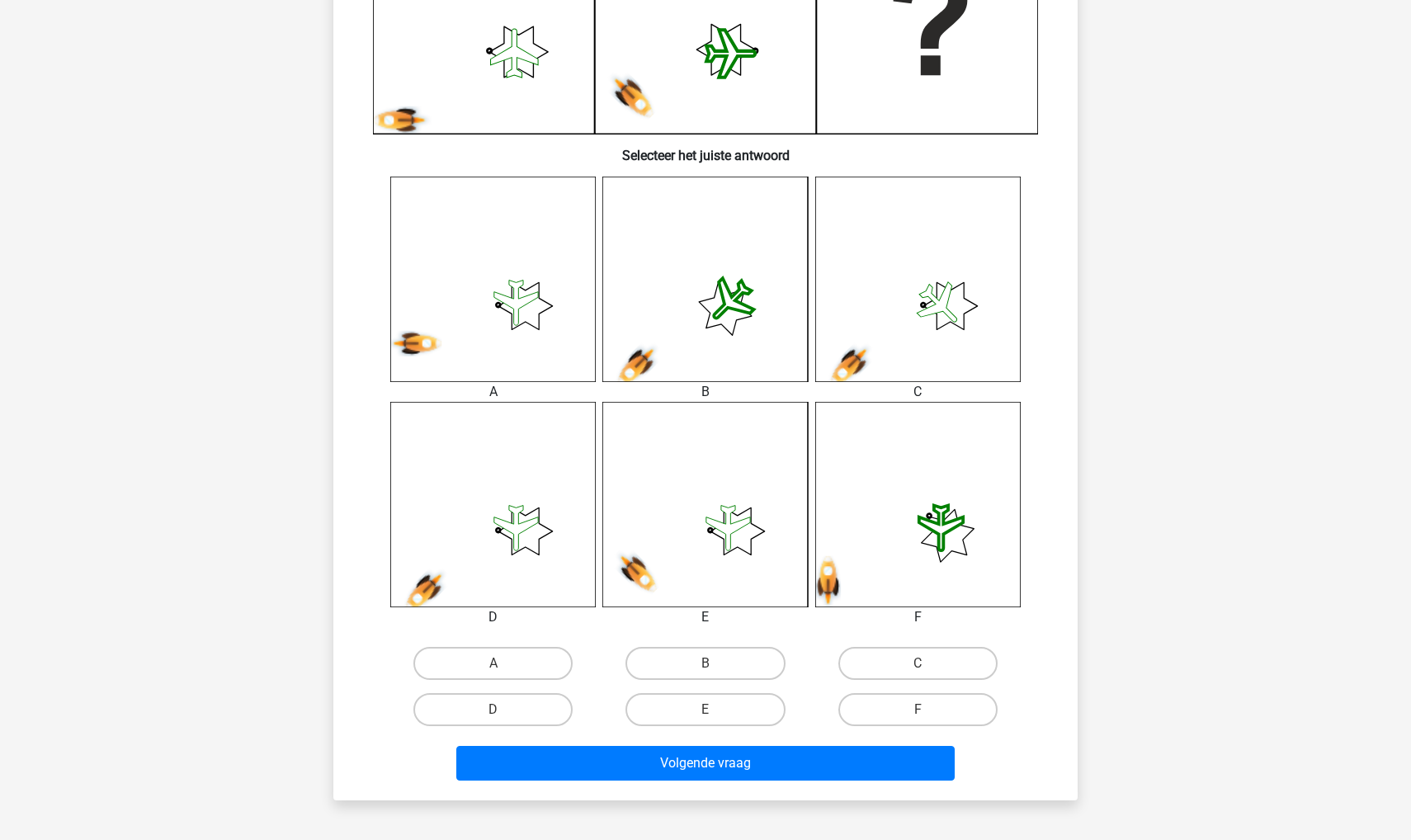
scroll to position [492, 0]
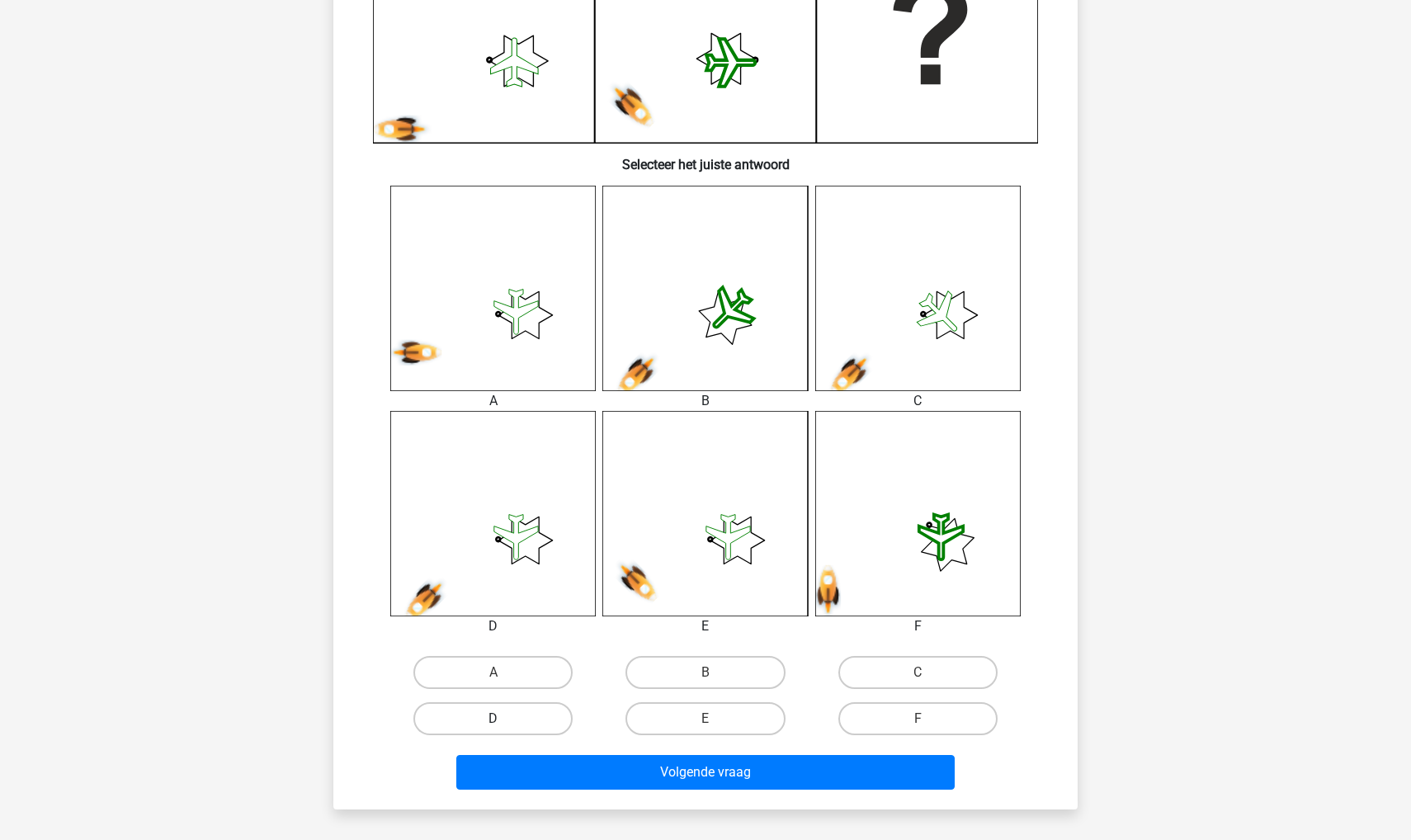
click at [499, 718] on label "D" at bounding box center [493, 718] width 159 height 33
click at [499, 719] on input "D" at bounding box center [498, 724] width 11 height 11
radio input "true"
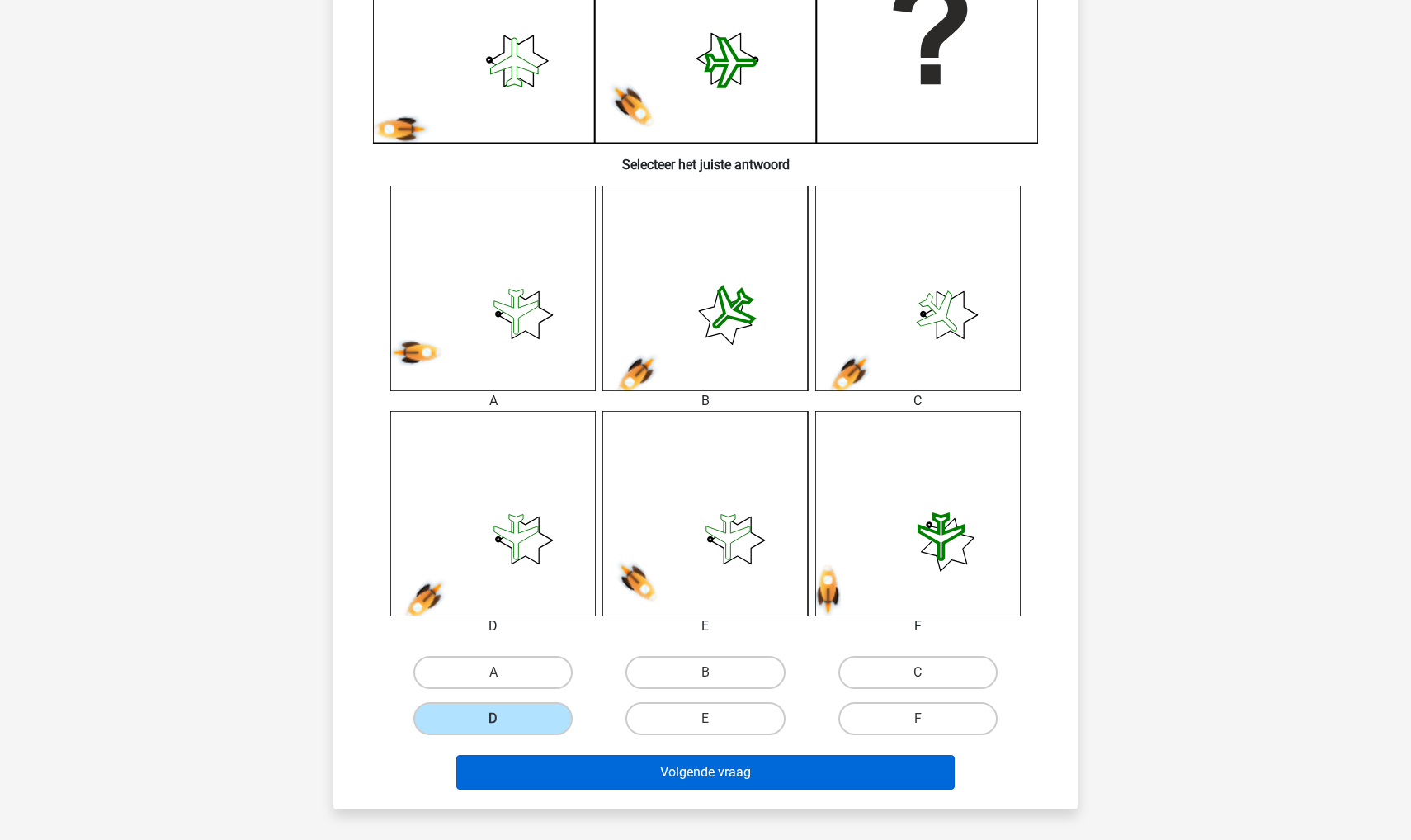
click at [529, 763] on button "Volgende vraag" at bounding box center [706, 772] width 499 height 35
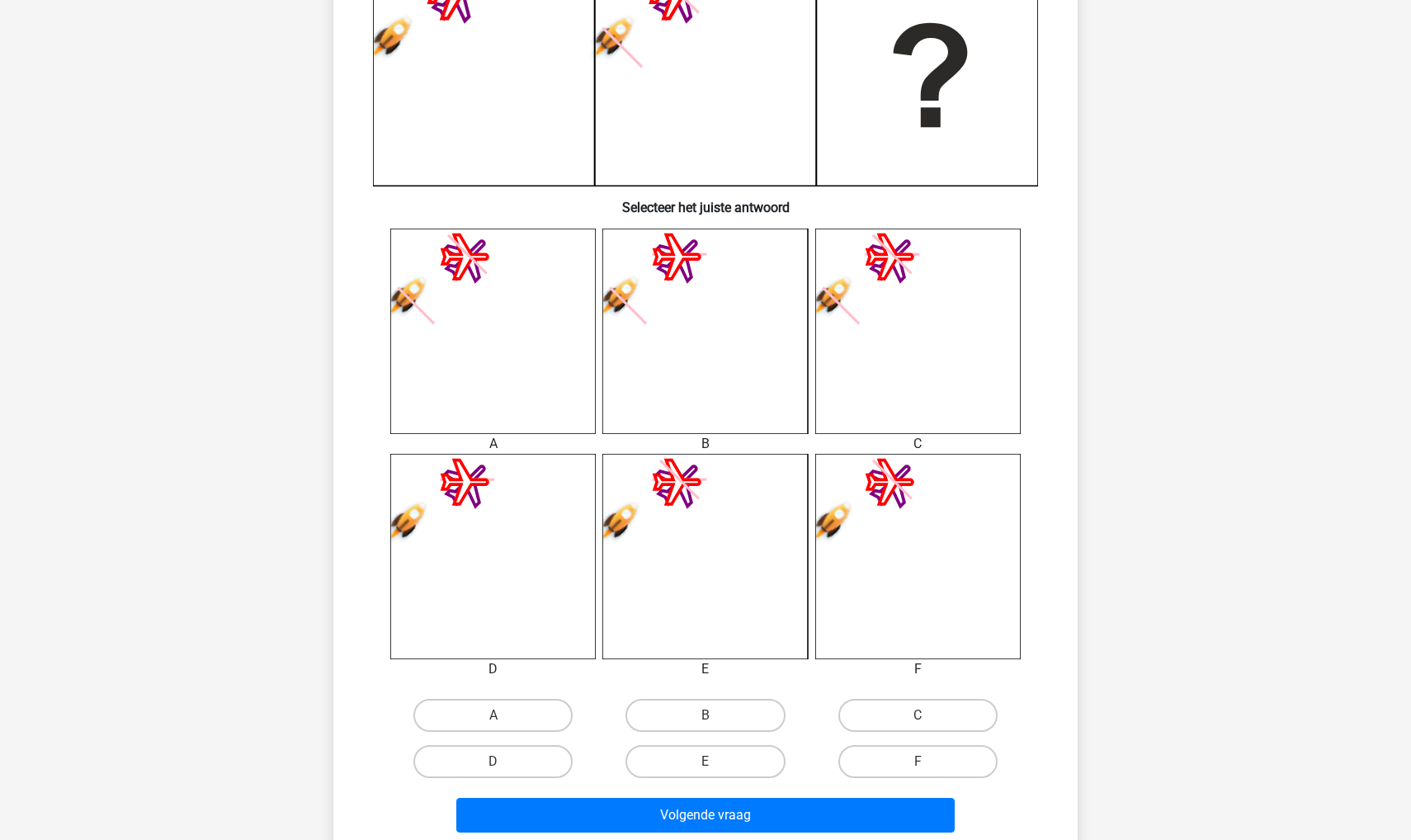
scroll to position [524, 0]
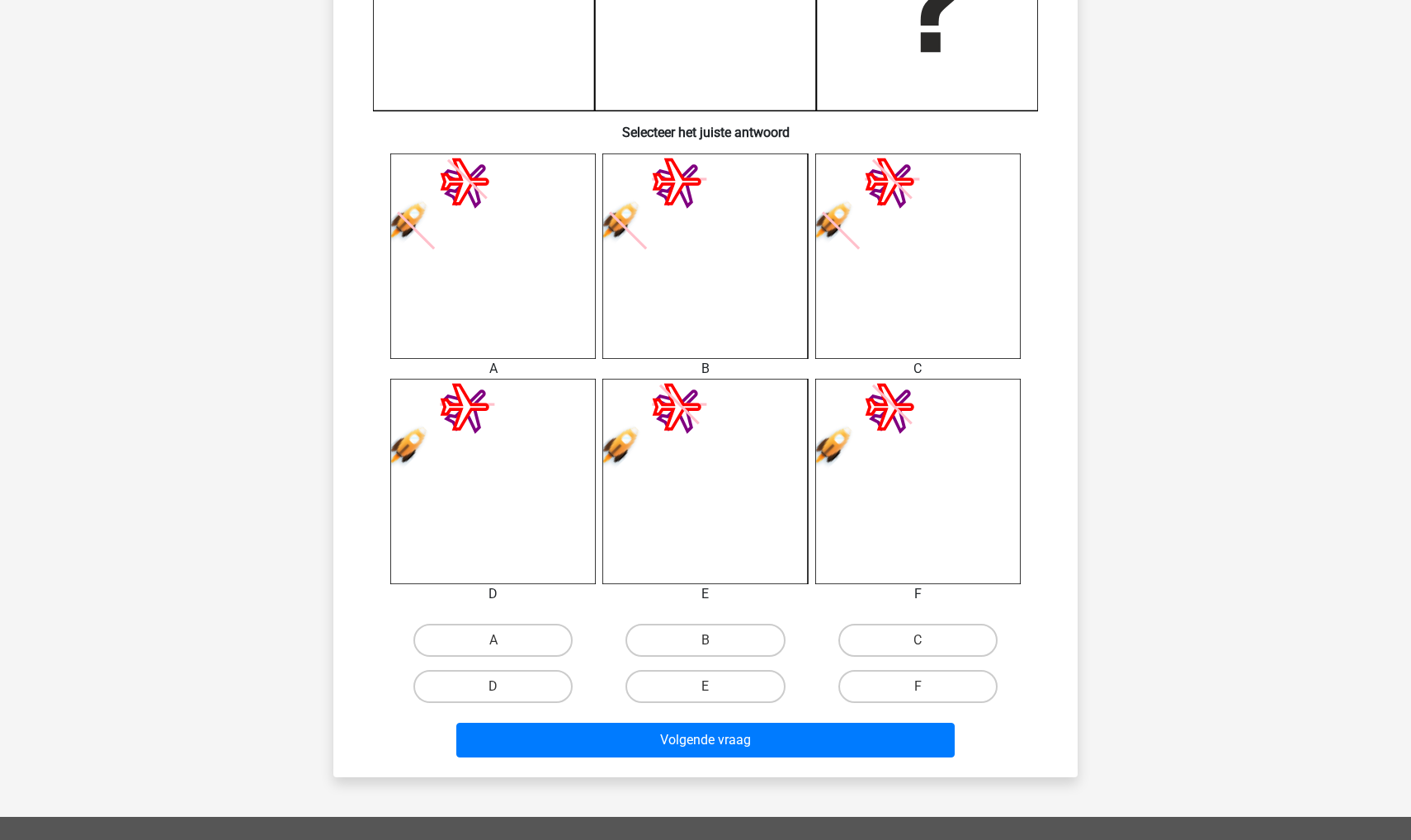
click at [881, 623] on div "C" at bounding box center [918, 640] width 212 height 46
click at [879, 635] on label "C" at bounding box center [918, 640] width 159 height 33
click at [918, 641] on input "C" at bounding box center [923, 646] width 11 height 11
radio input "true"
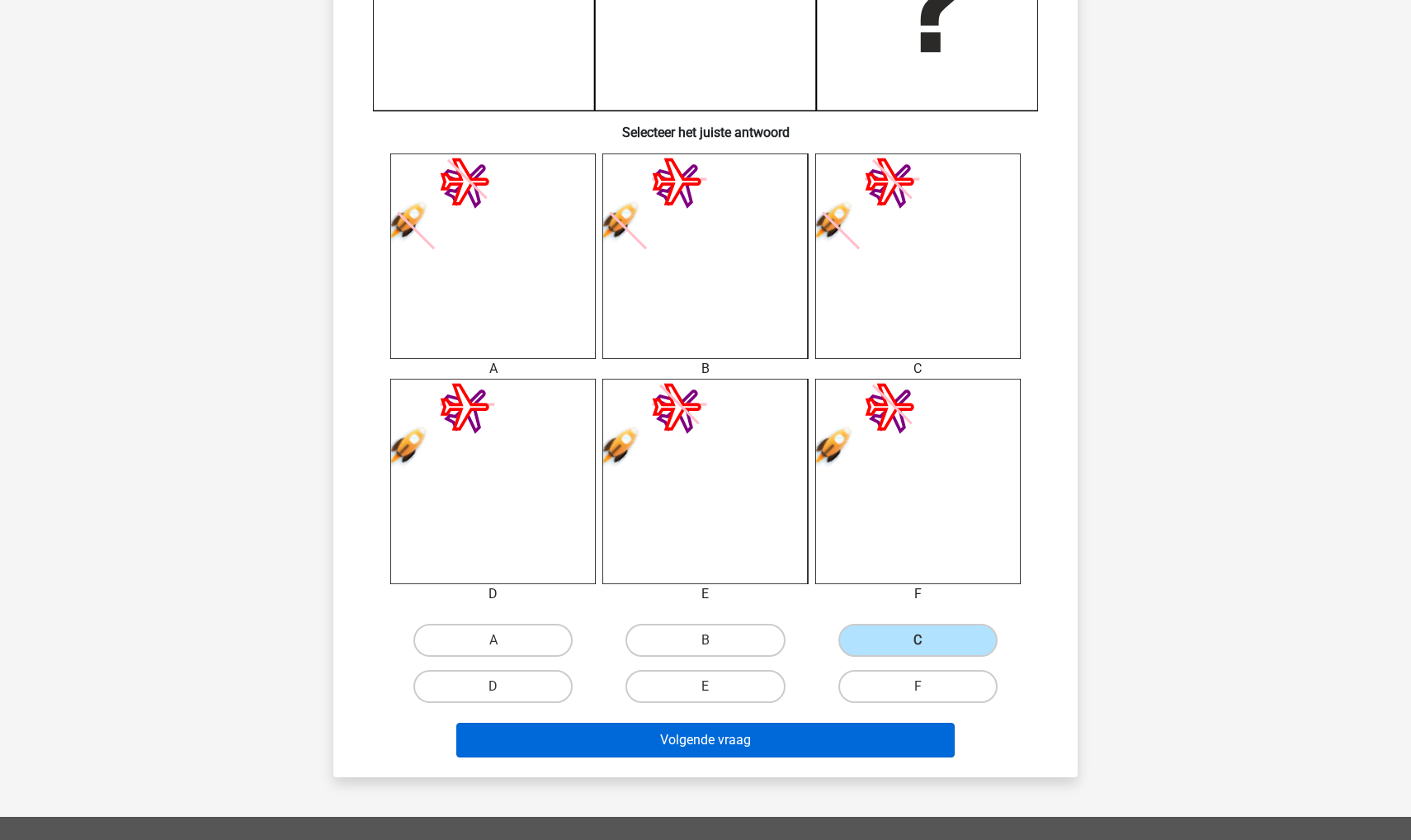
click at [819, 725] on button "Volgende vraag" at bounding box center [706, 740] width 499 height 35
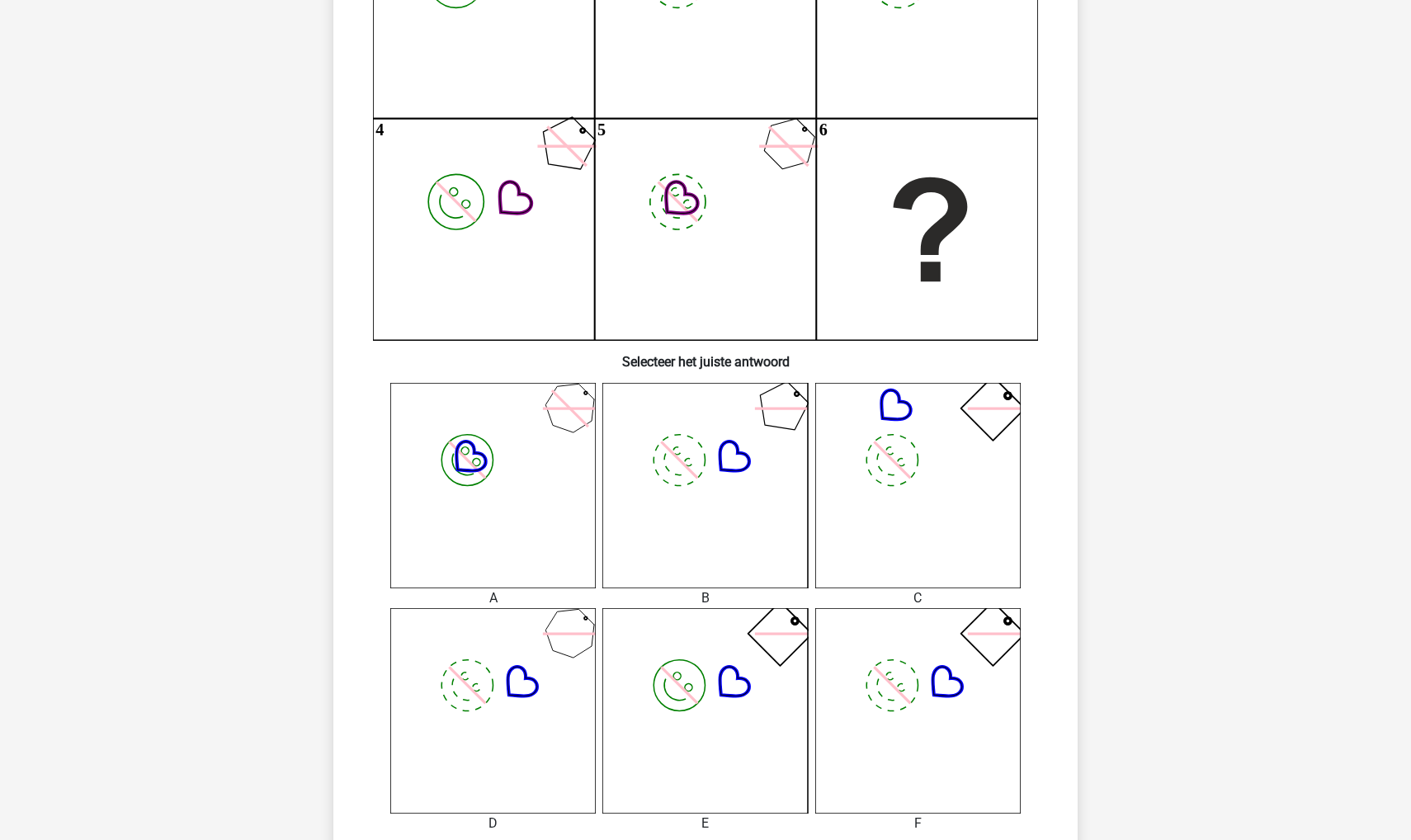
scroll to position [295, 0]
click at [675, 497] on icon "image/svg+xml" at bounding box center [706, 486] width 205 height 205
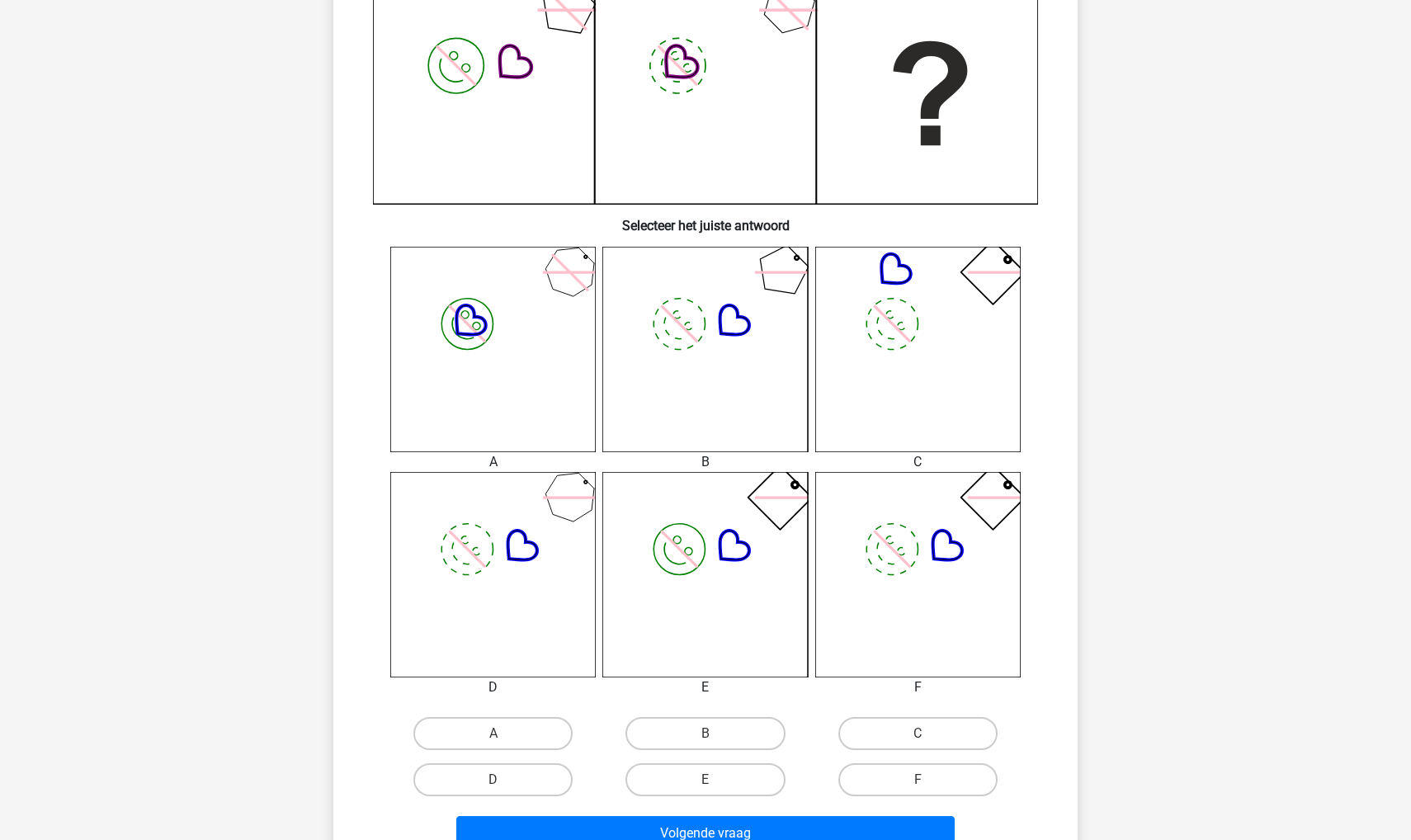
scroll to position [437, 0]
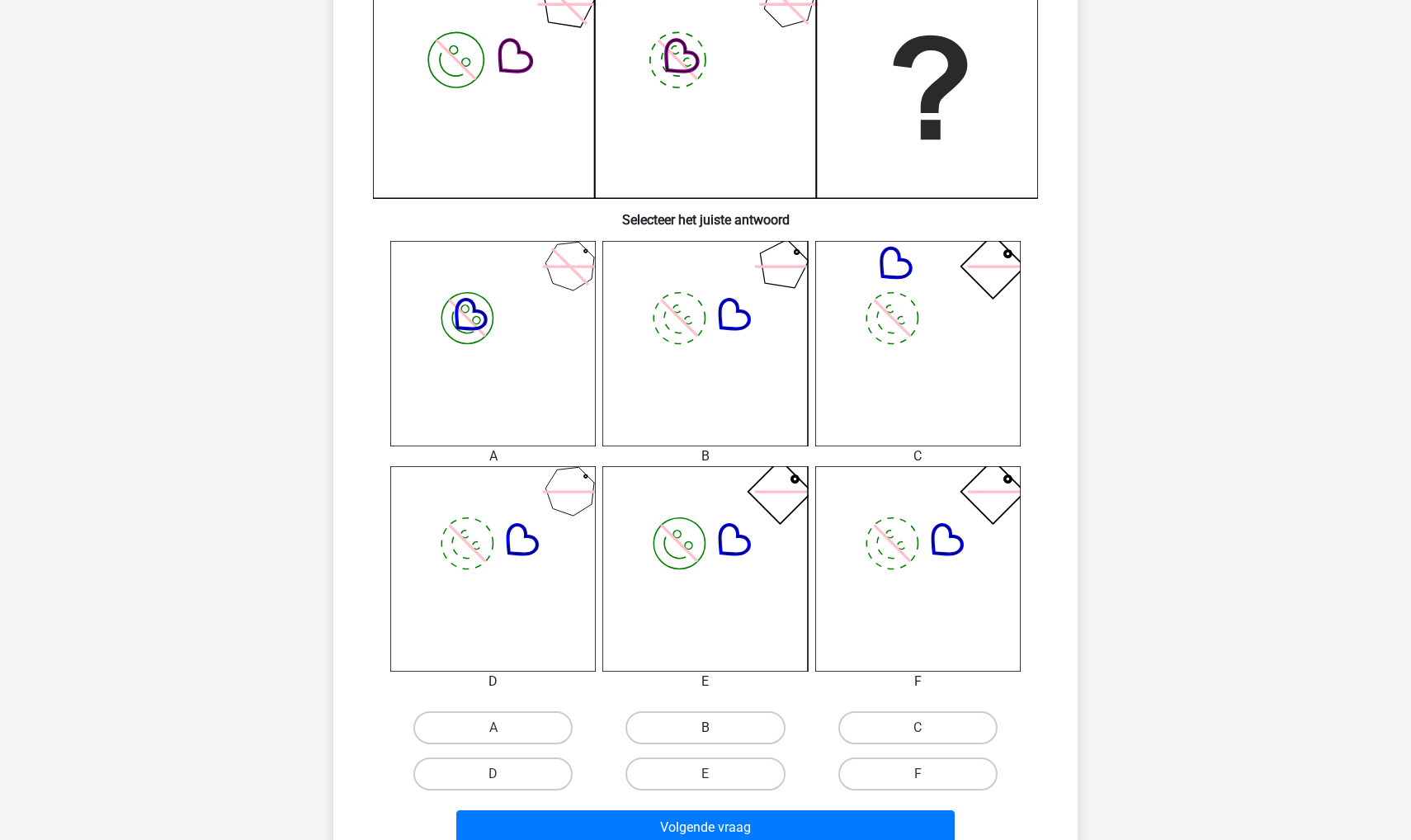
click at [689, 711] on label "B" at bounding box center [705, 727] width 159 height 33
click at [706, 728] on input "B" at bounding box center [711, 733] width 11 height 11
radio input "true"
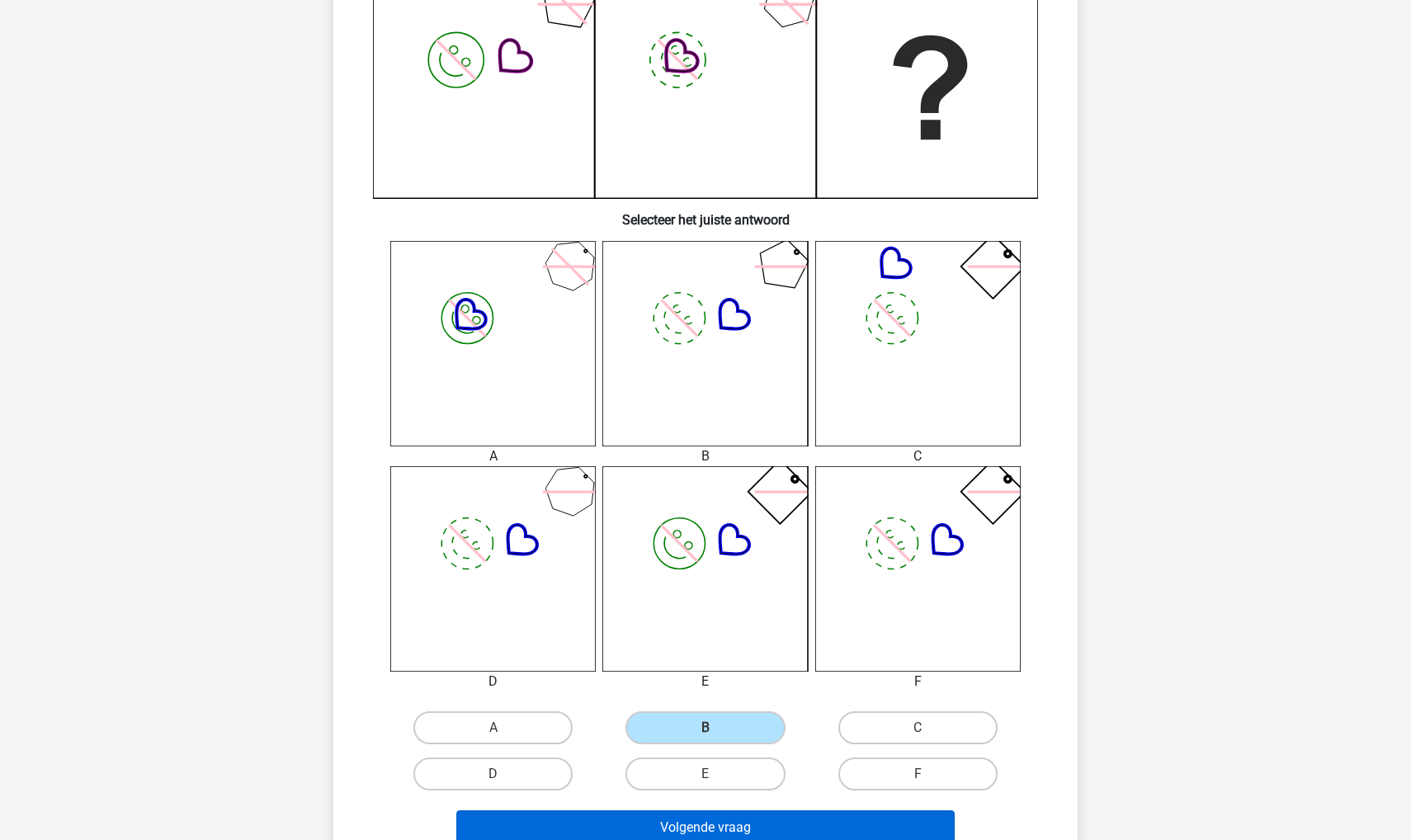
click at [674, 827] on button "Volgende vraag" at bounding box center [706, 827] width 499 height 35
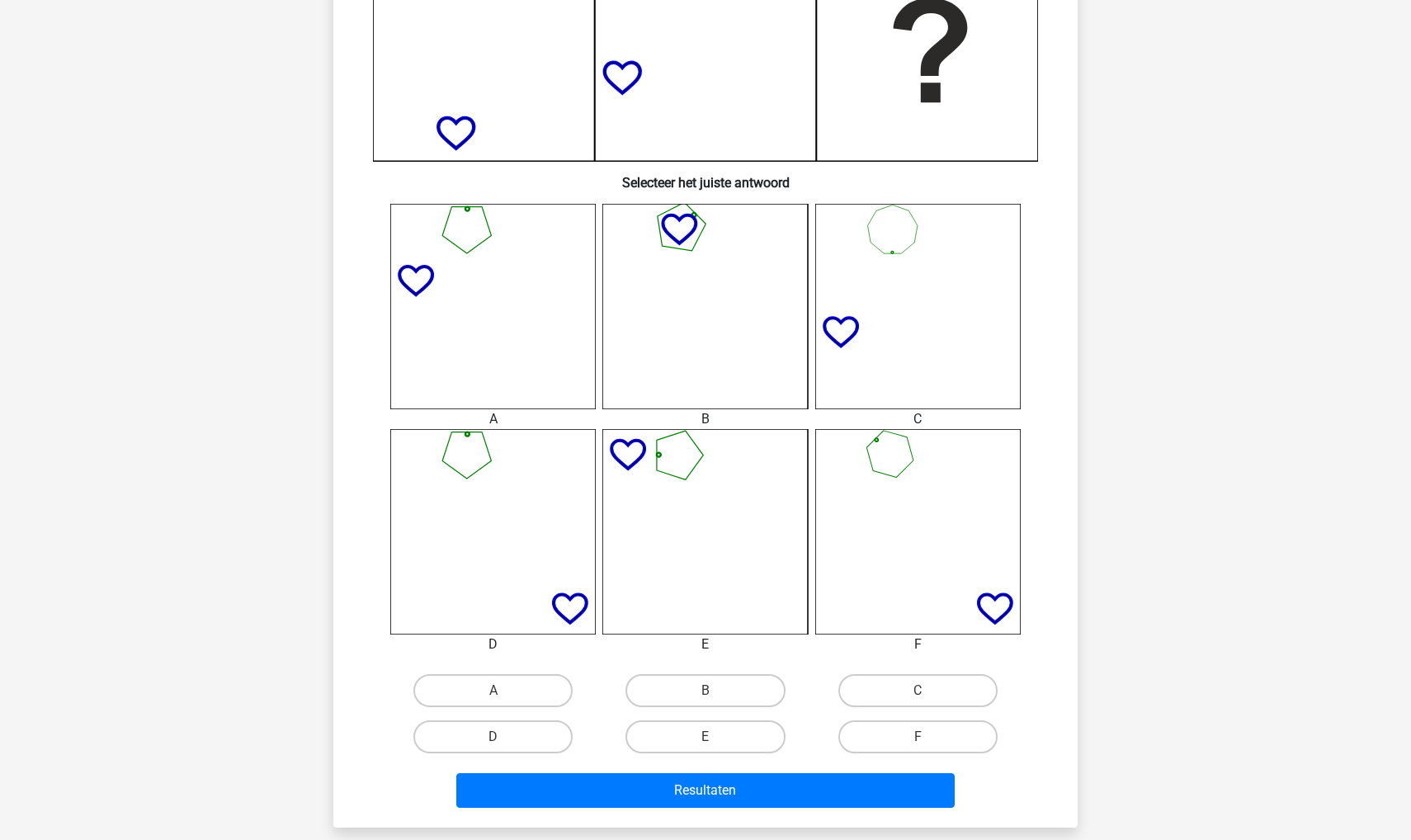
scroll to position [579, 0]
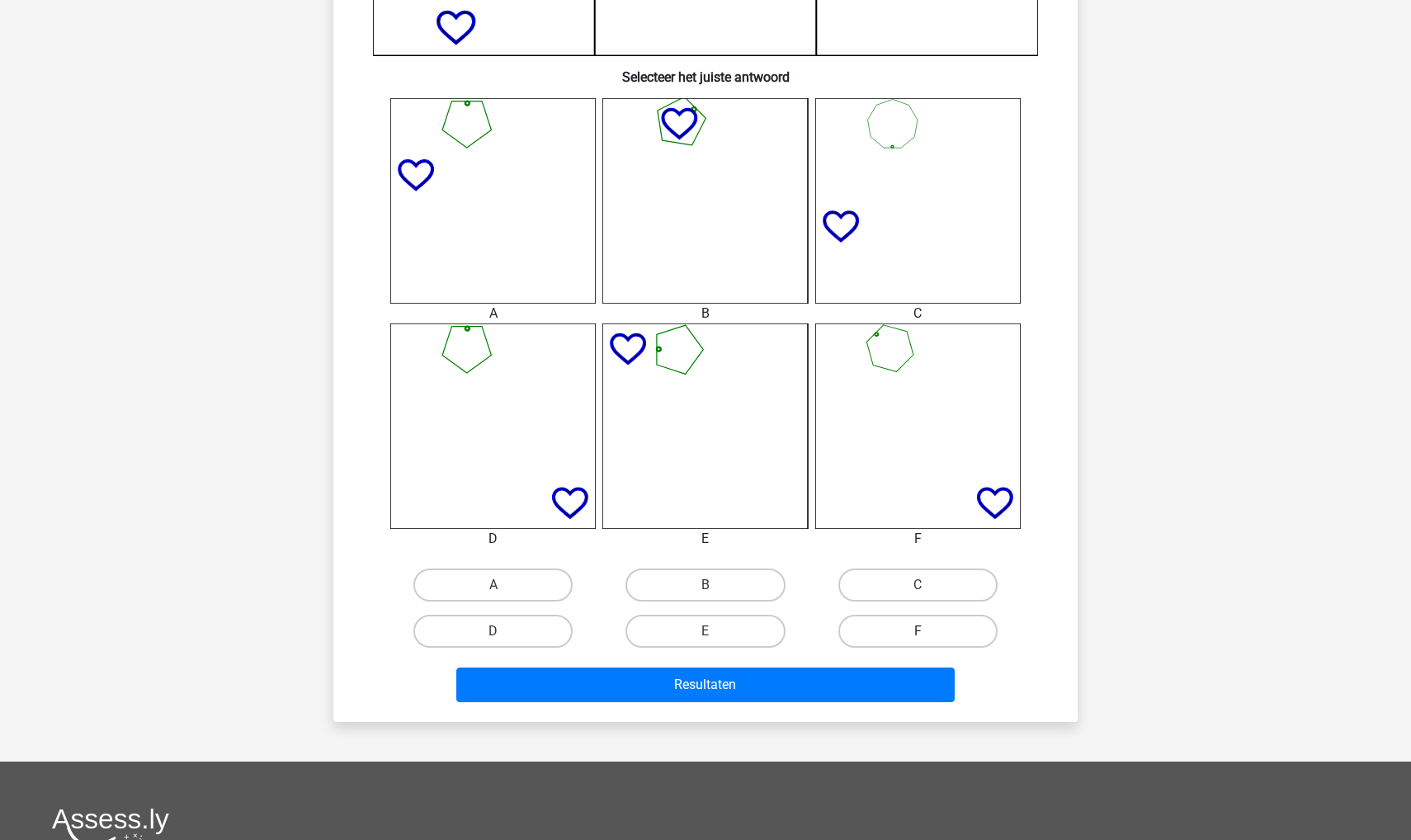
click at [880, 635] on label "F" at bounding box center [918, 630] width 159 height 33
click at [918, 635] on input "F" at bounding box center [923, 636] width 11 height 11
radio input "true"
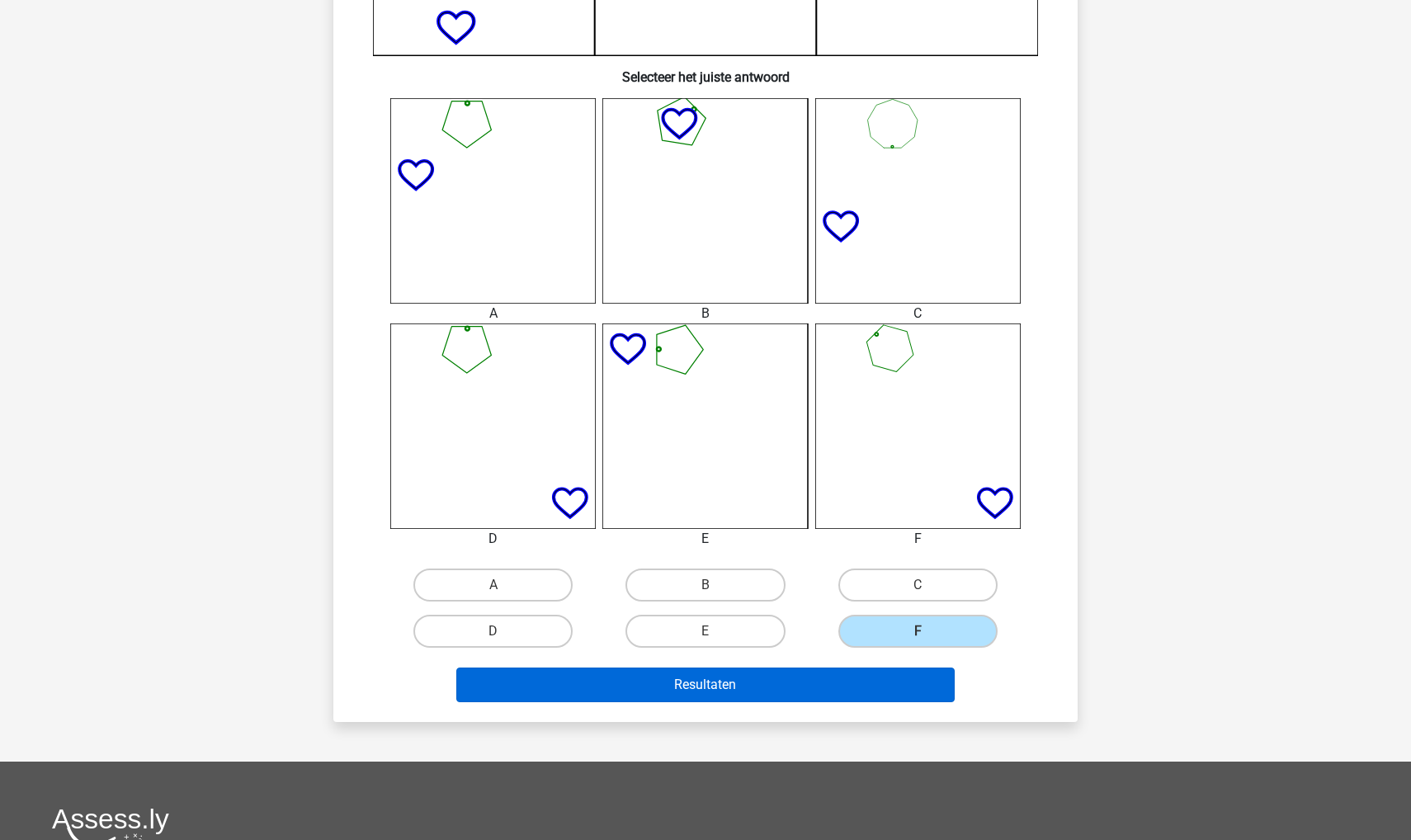
click at [841, 698] on button "Resultaten" at bounding box center [706, 684] width 499 height 35
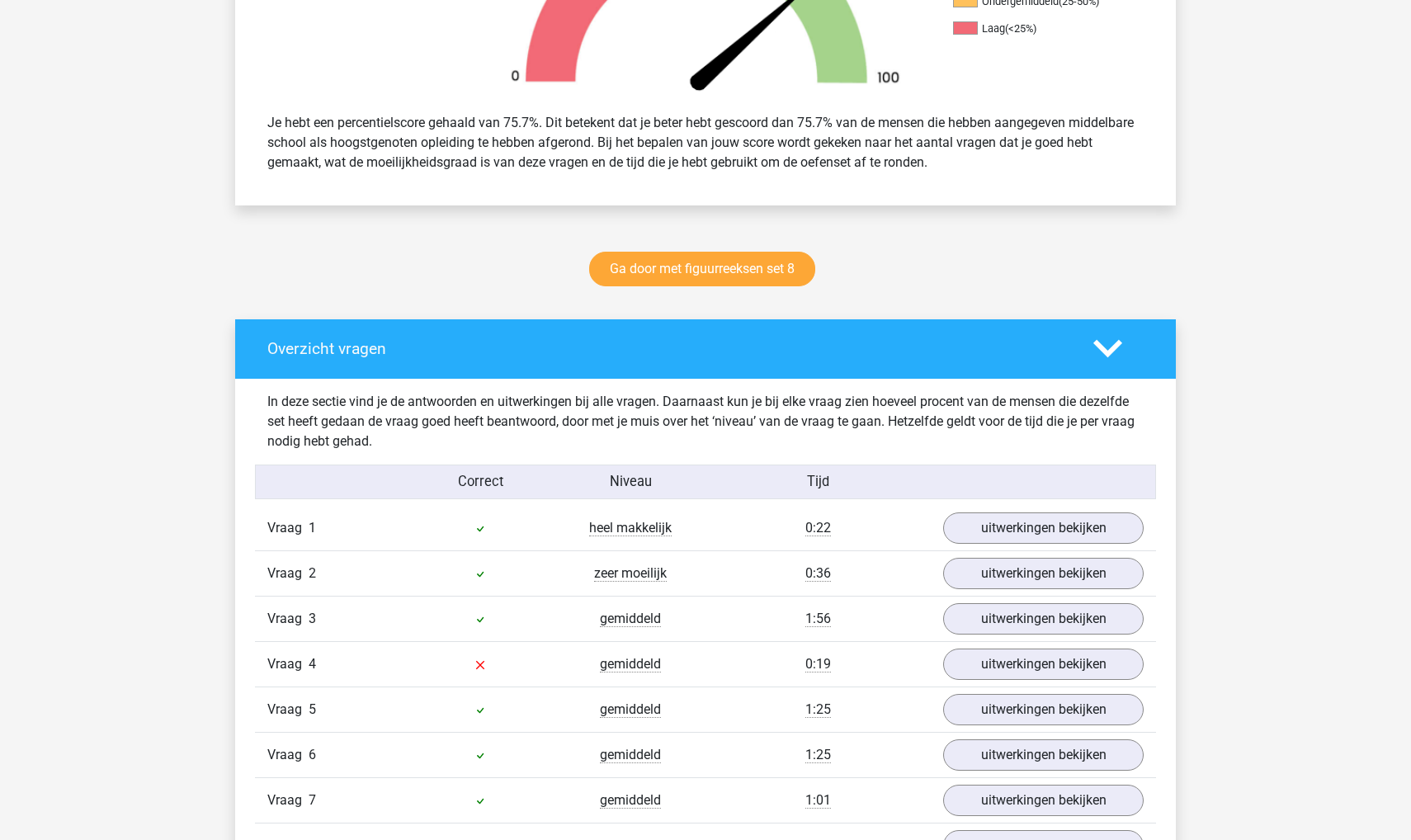
scroll to position [641, 0]
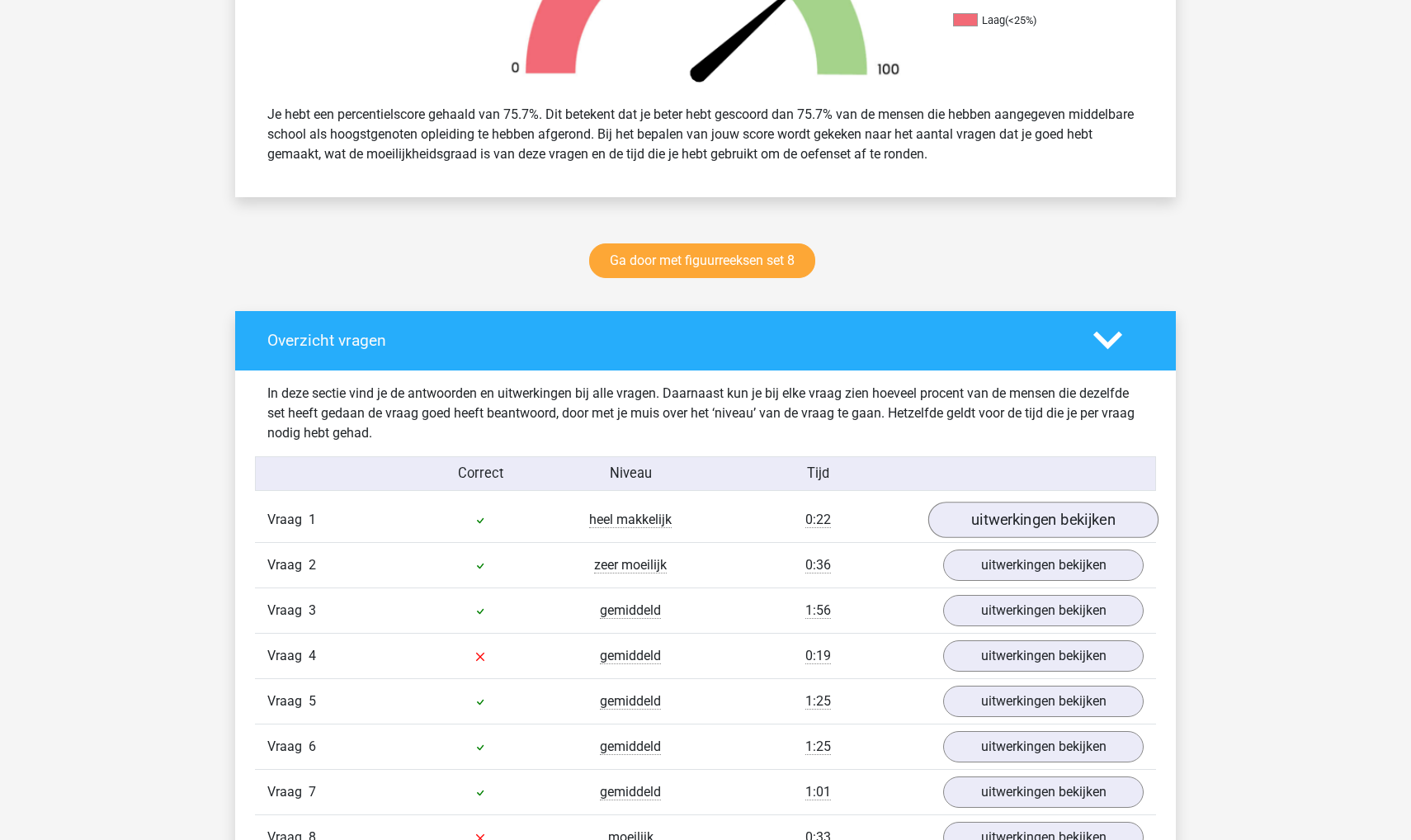
click at [1056, 511] on link "uitwerkingen bekijken" at bounding box center [1044, 520] width 231 height 36
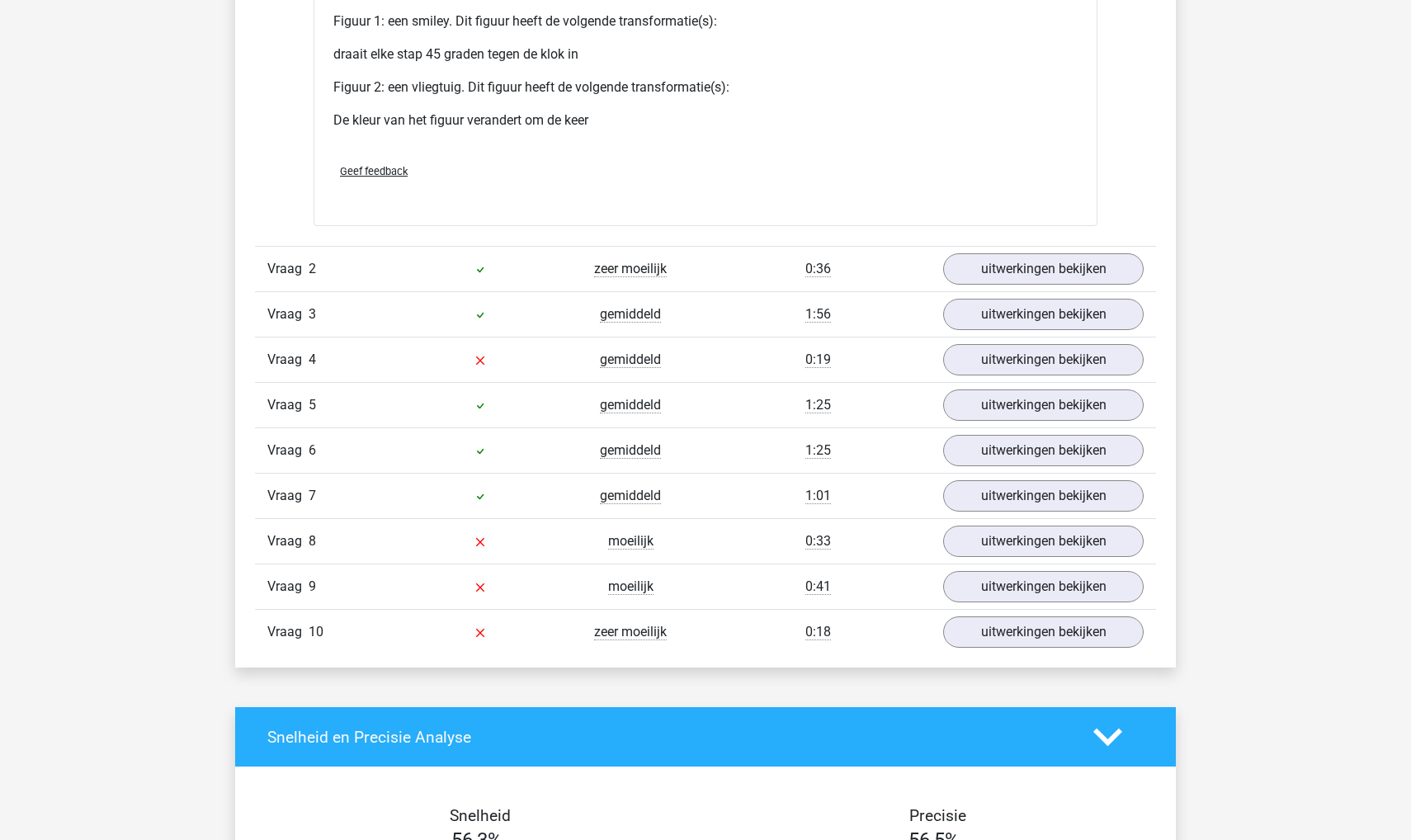
scroll to position [2394, 0]
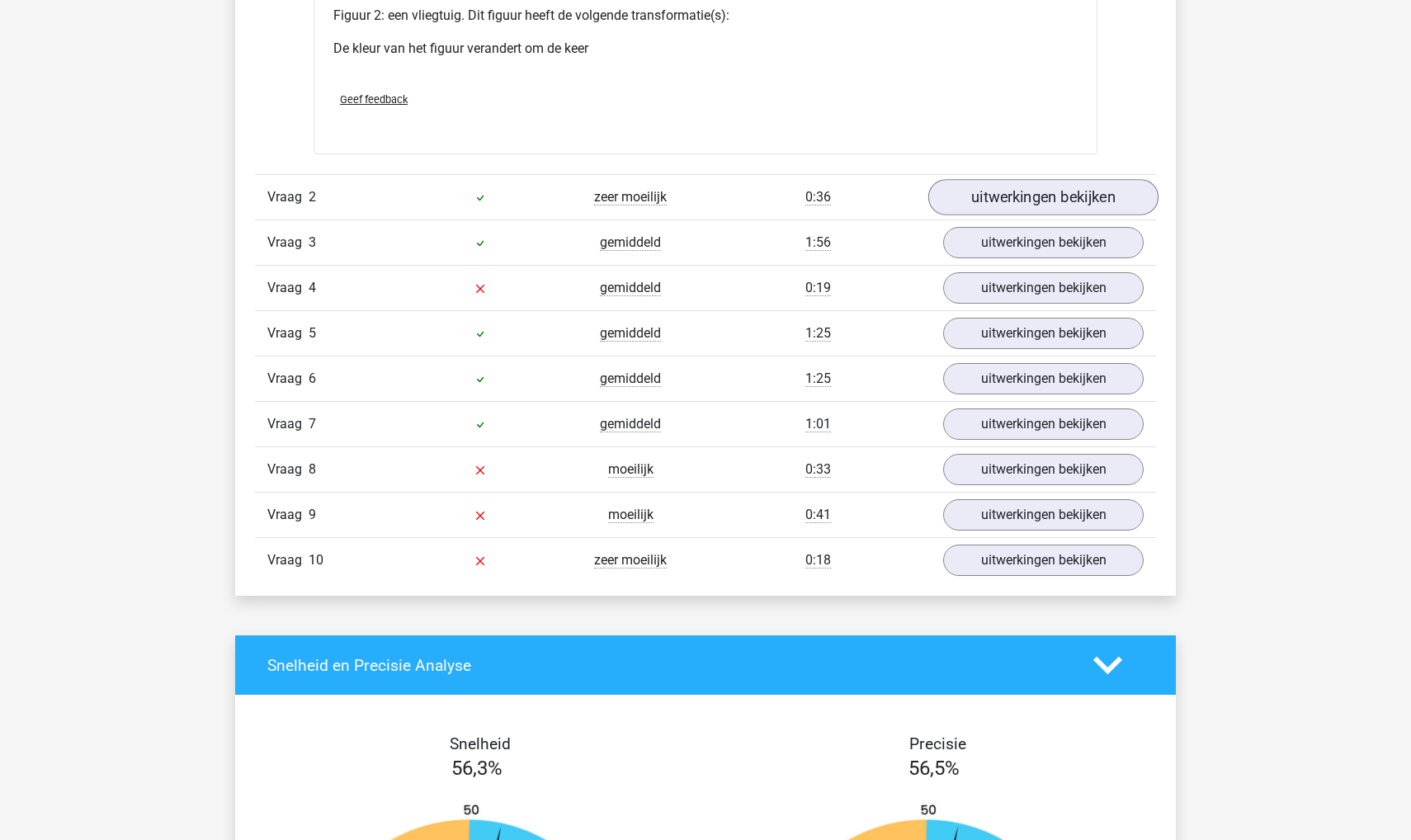
click at [998, 215] on link "uitwerkingen bekijken" at bounding box center [1044, 197] width 231 height 36
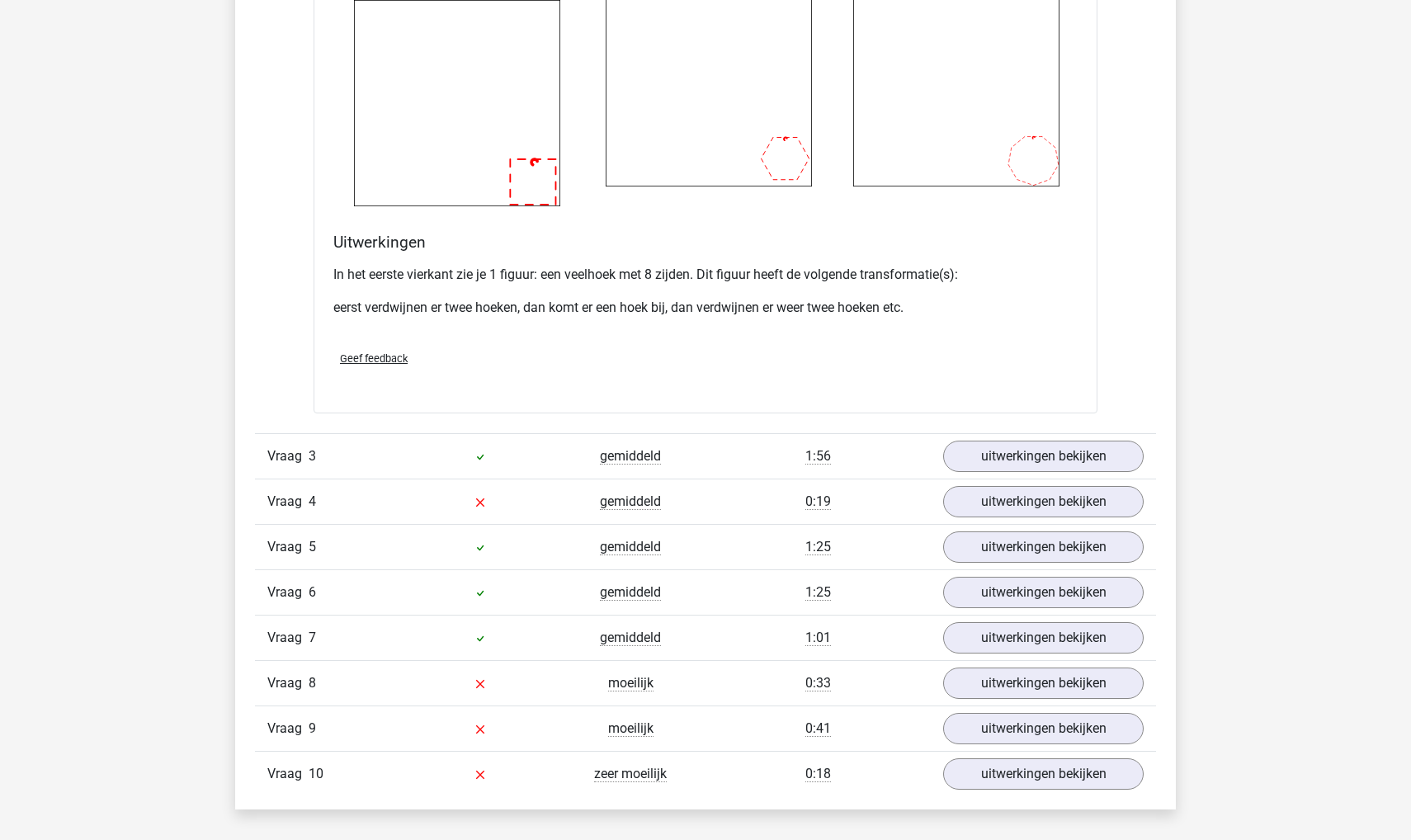
scroll to position [3491, 0]
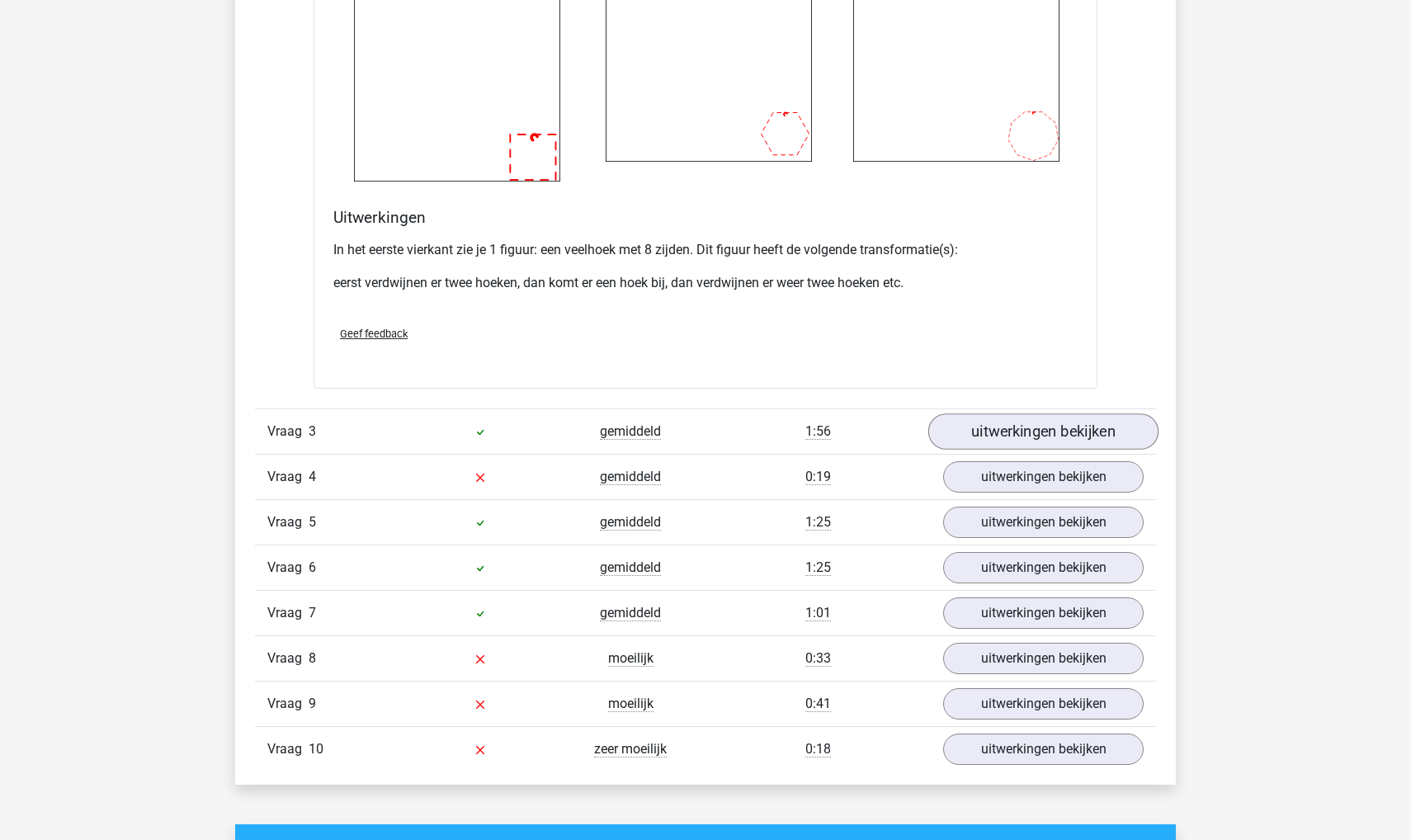
click at [1003, 449] on link "uitwerkingen bekijken" at bounding box center [1044, 431] width 231 height 36
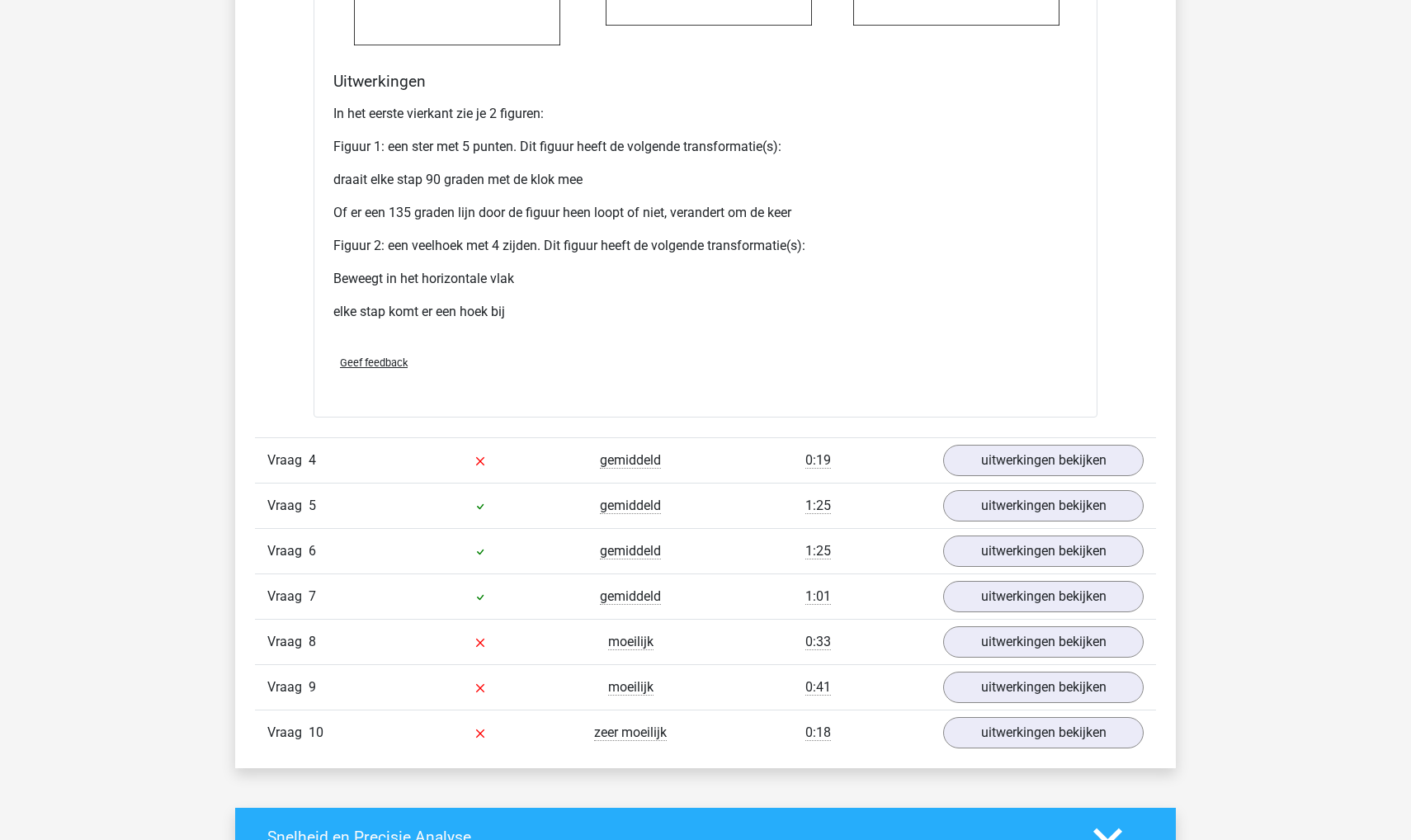
scroll to position [5314, 0]
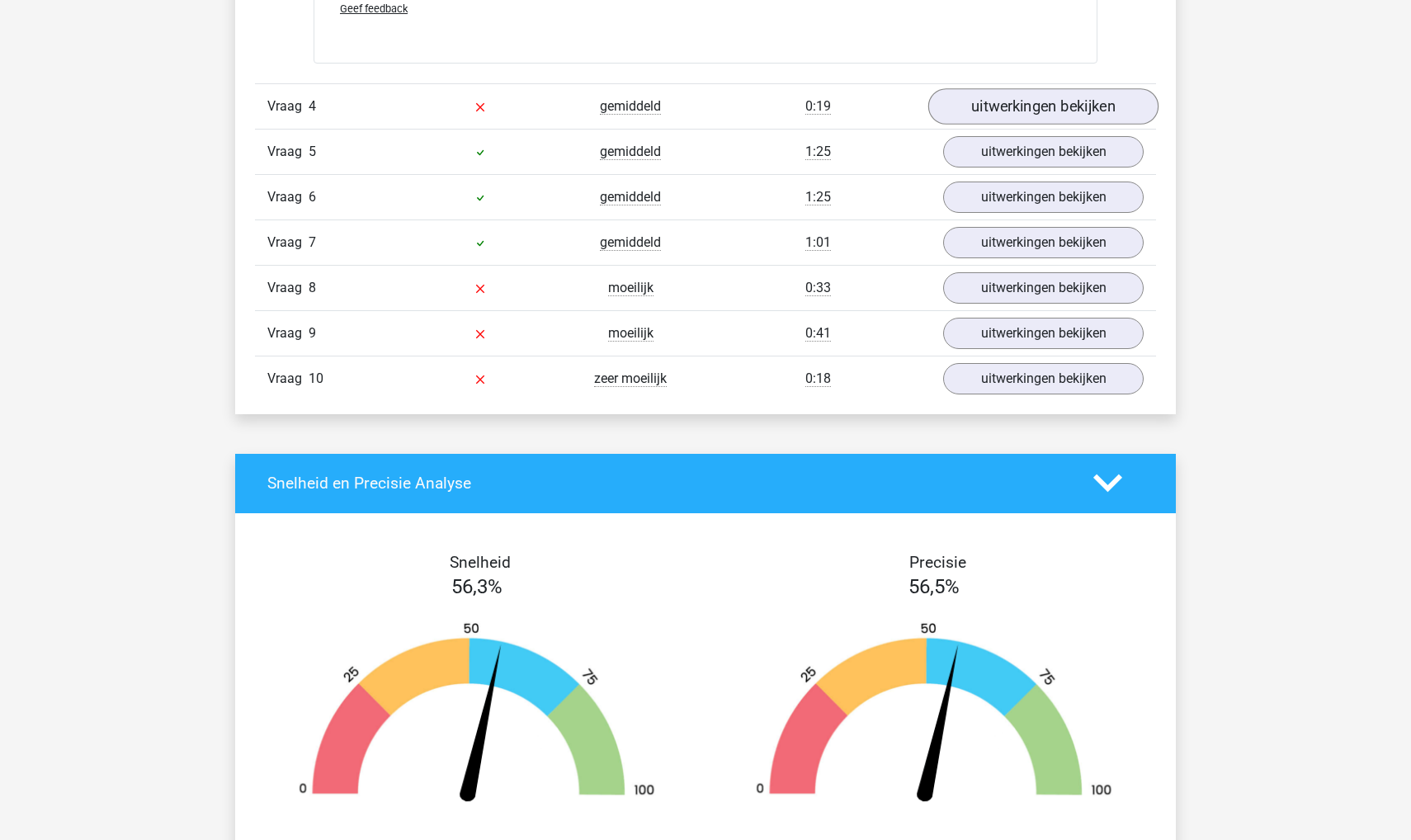
click at [958, 125] on link "uitwerkingen bekijken" at bounding box center [1044, 106] width 231 height 36
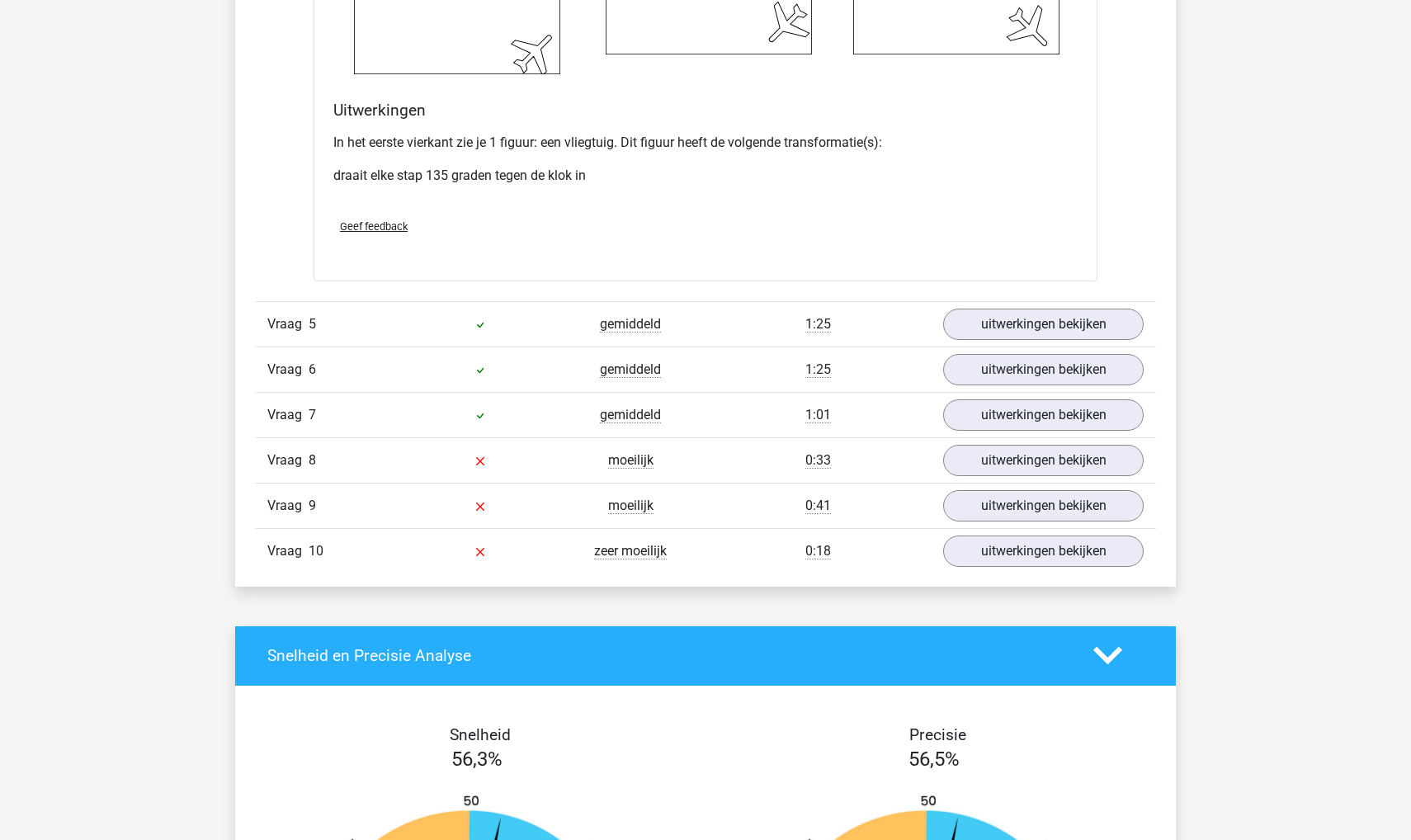
scroll to position [6523, 0]
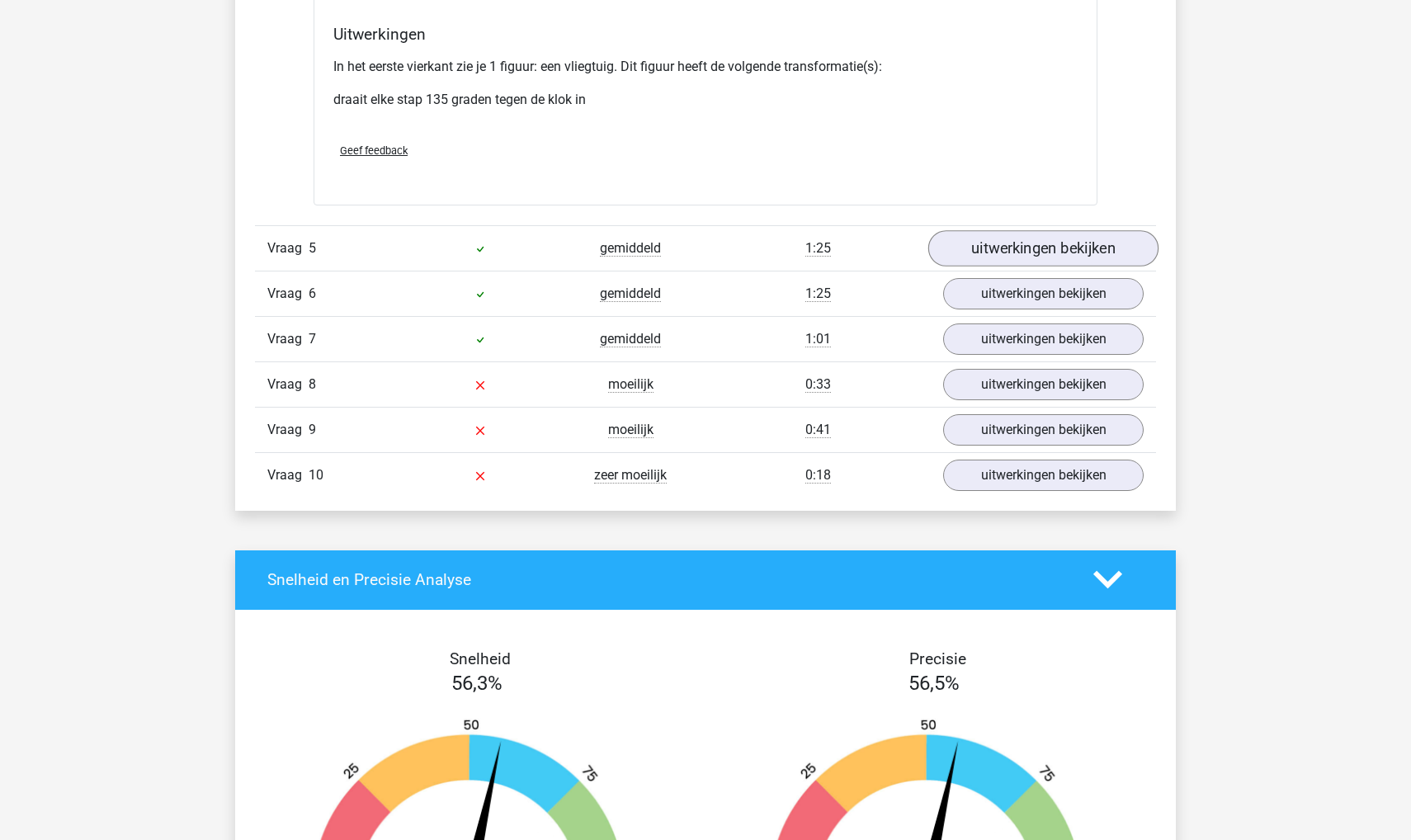
click at [1024, 267] on link "uitwerkingen bekijken" at bounding box center [1044, 248] width 231 height 36
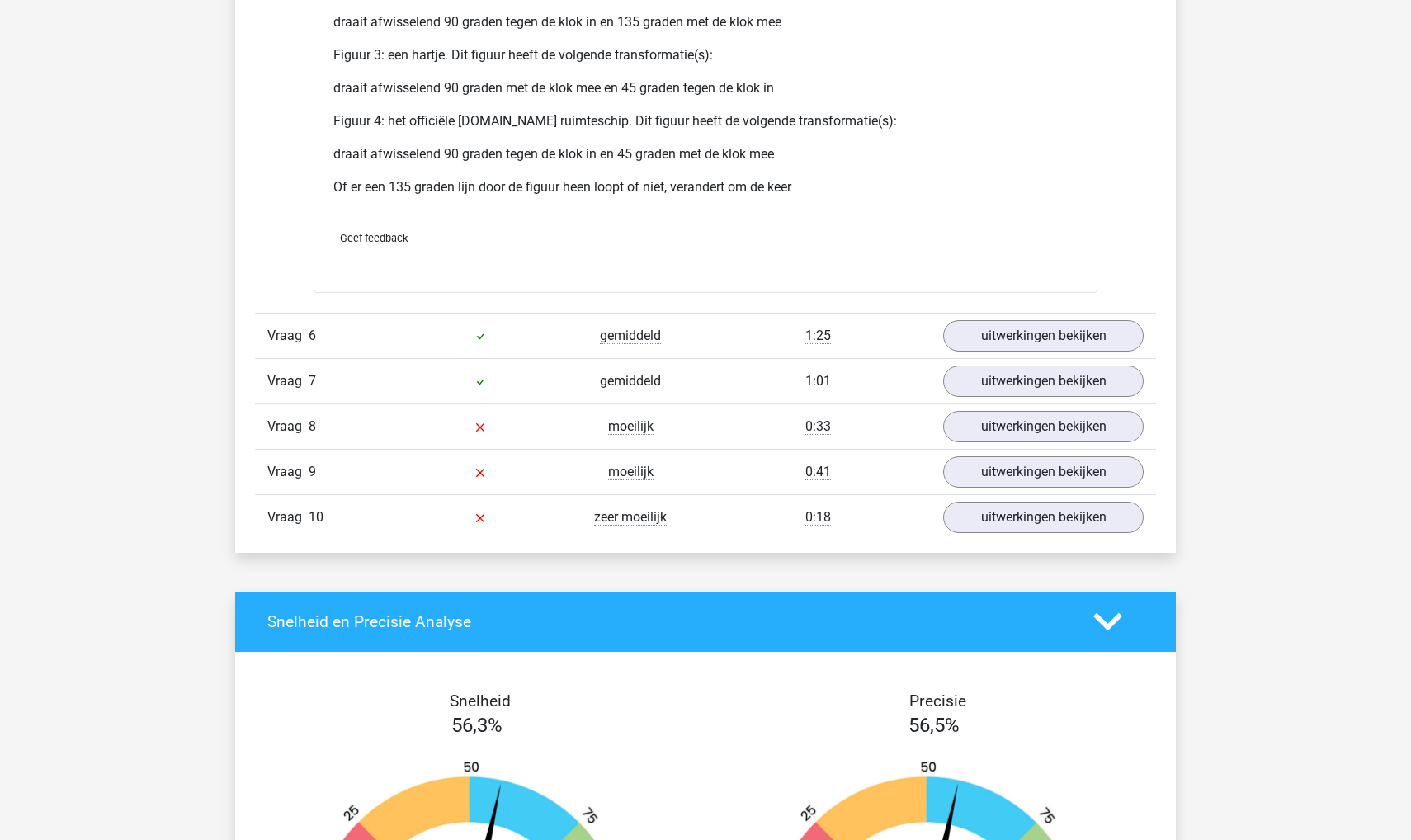
scroll to position [8148, 0]
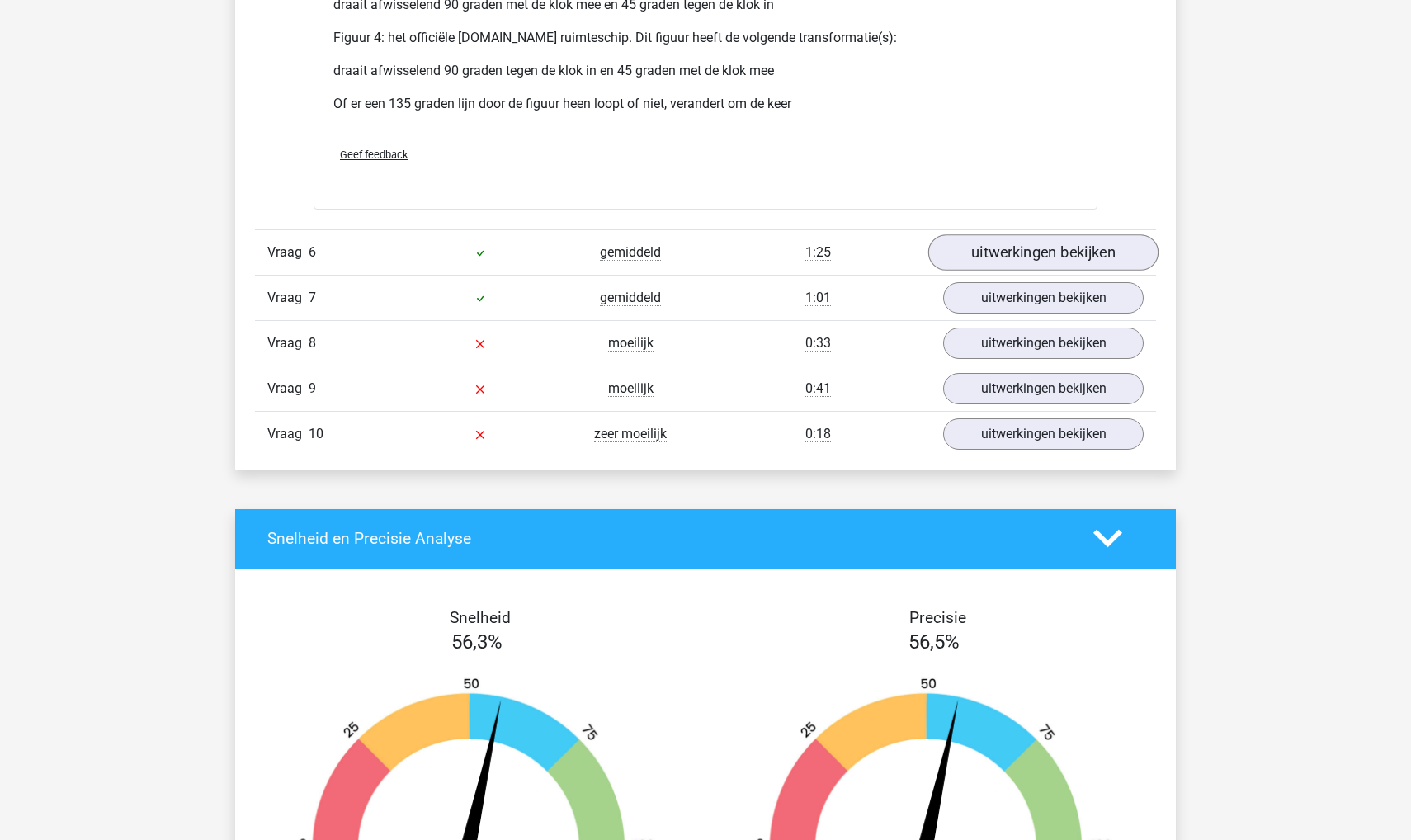
click at [989, 271] on link "uitwerkingen bekijken" at bounding box center [1044, 252] width 231 height 36
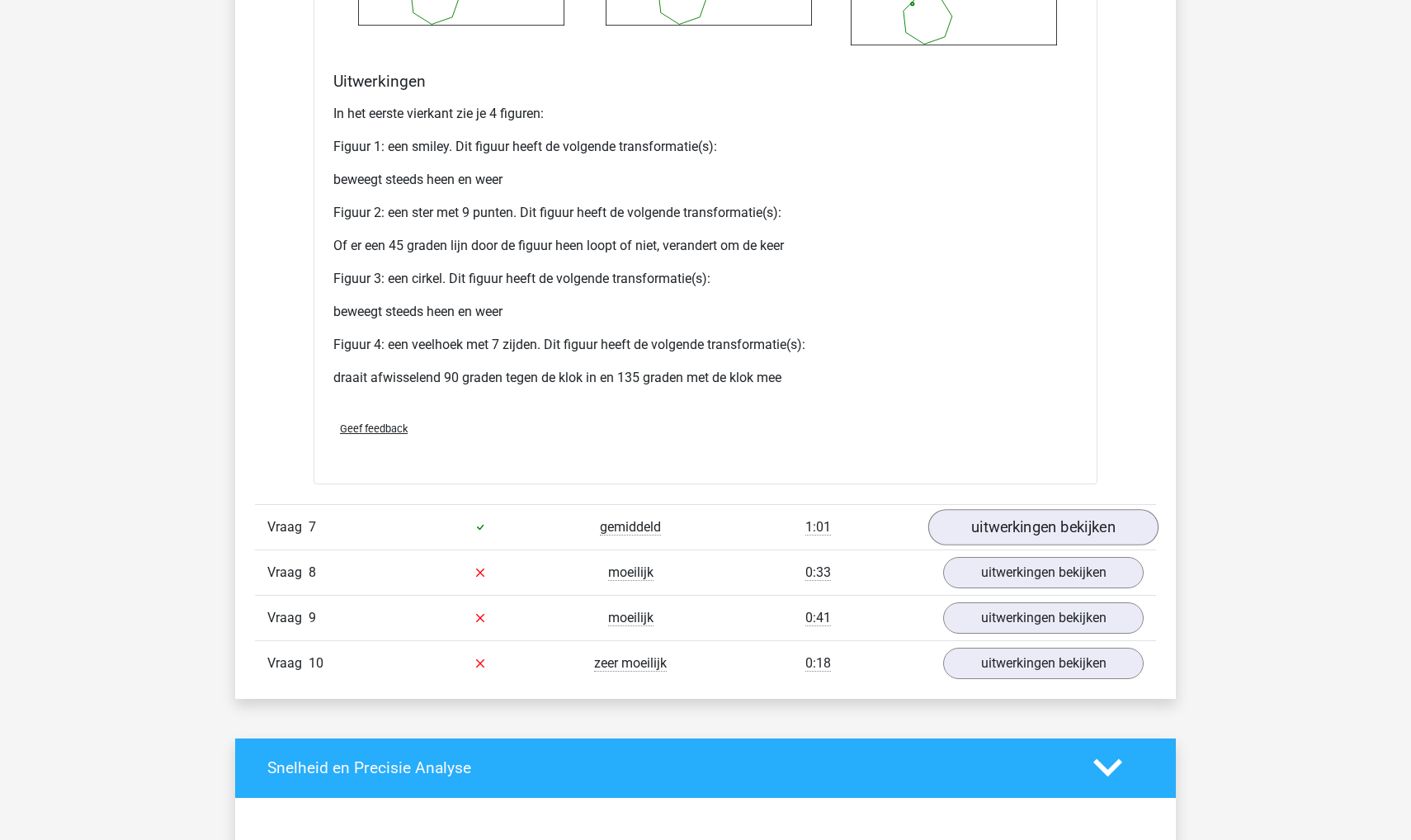
click at [966, 545] on link "uitwerkingen bekijken" at bounding box center [1044, 527] width 231 height 36
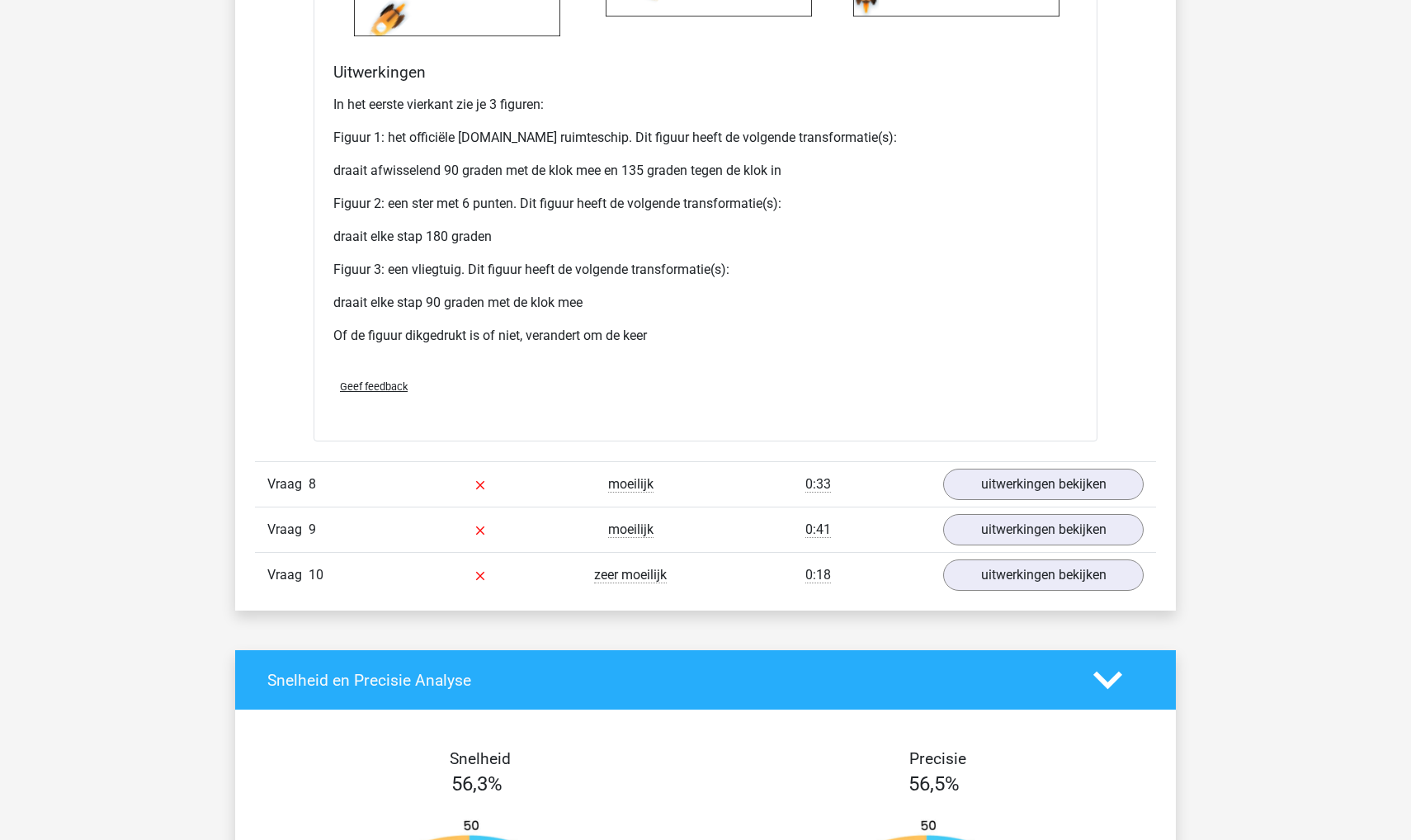
scroll to position [11018, 0]
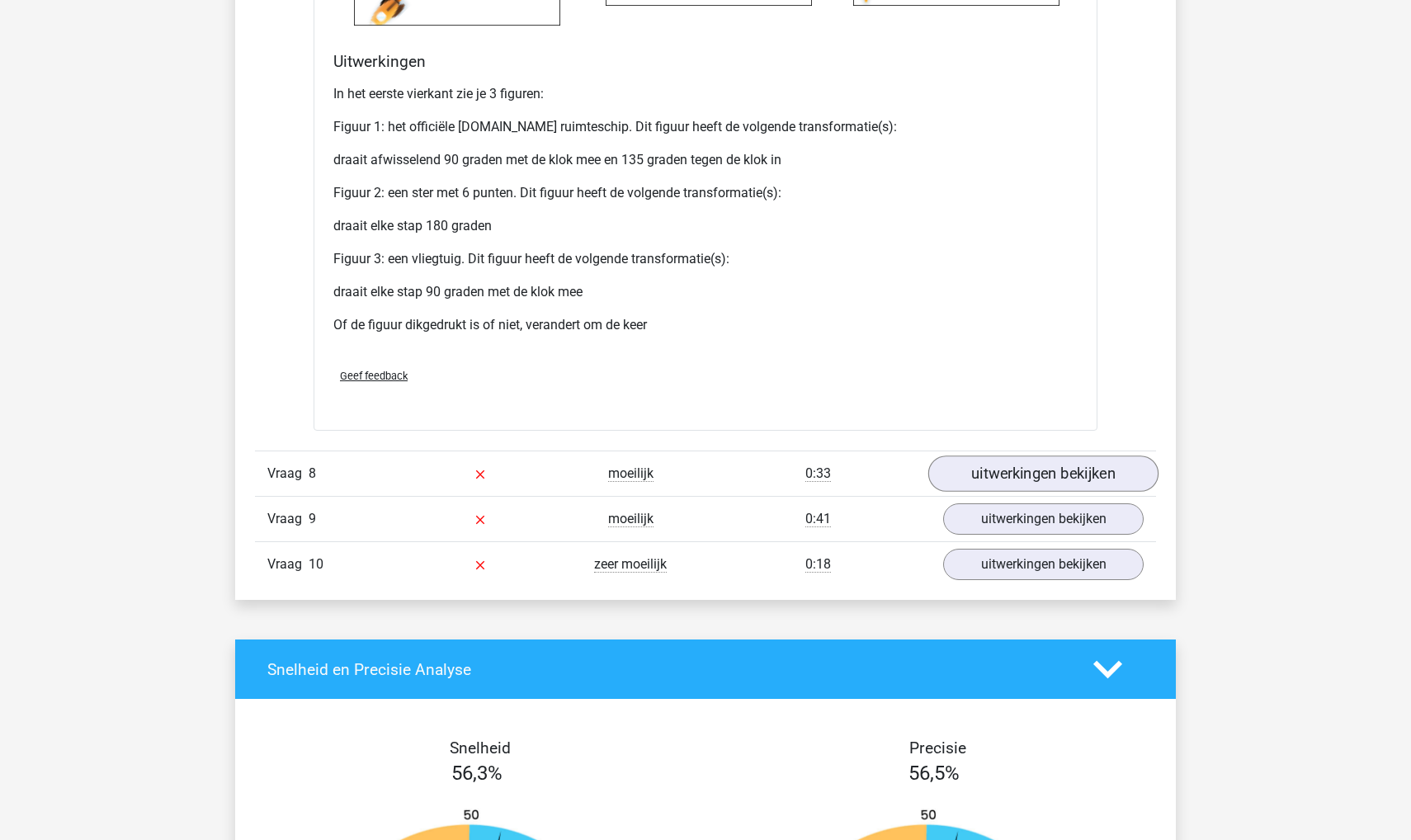
click at [972, 492] on link "uitwerkingen bekijken" at bounding box center [1044, 474] width 231 height 36
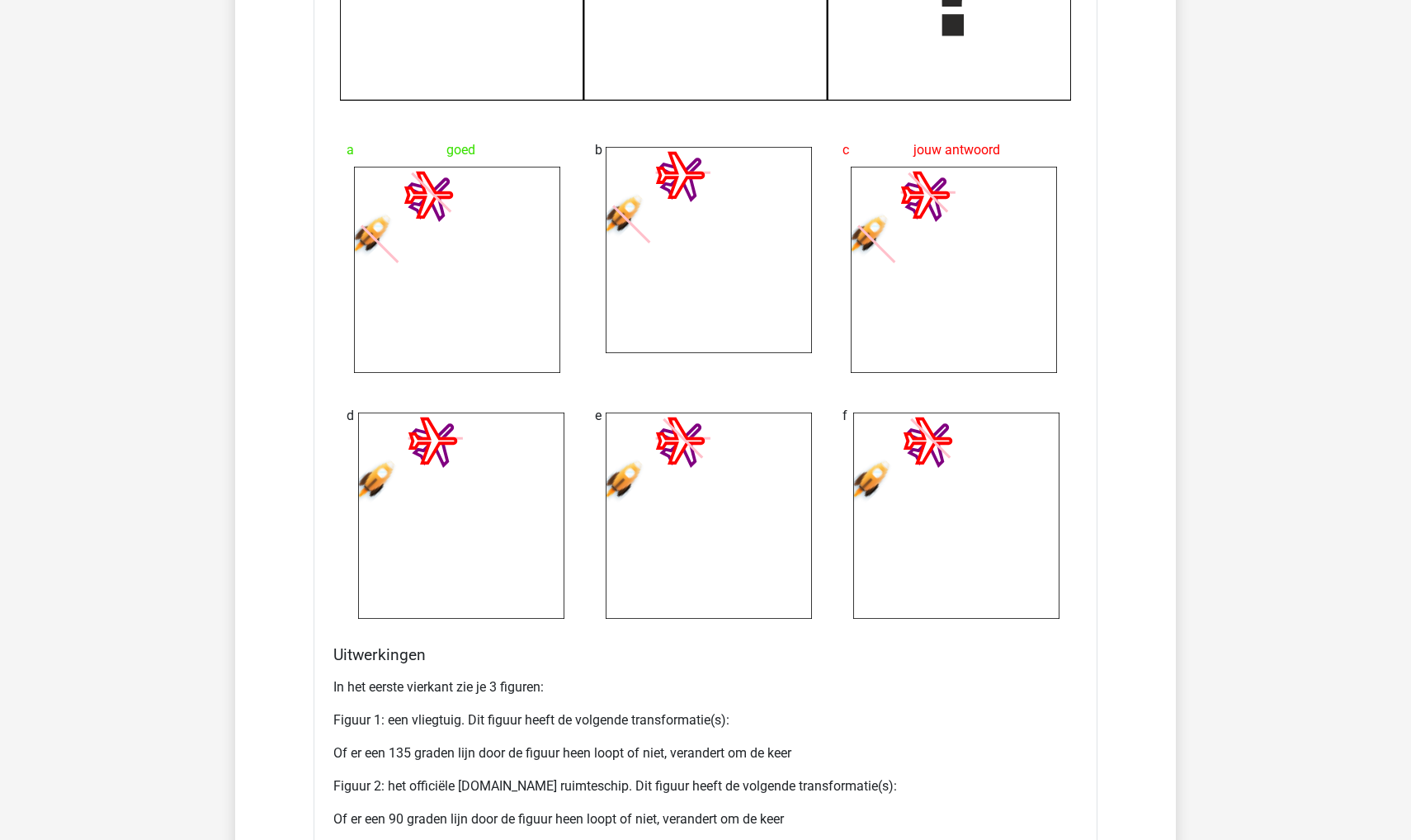
scroll to position [0, 0]
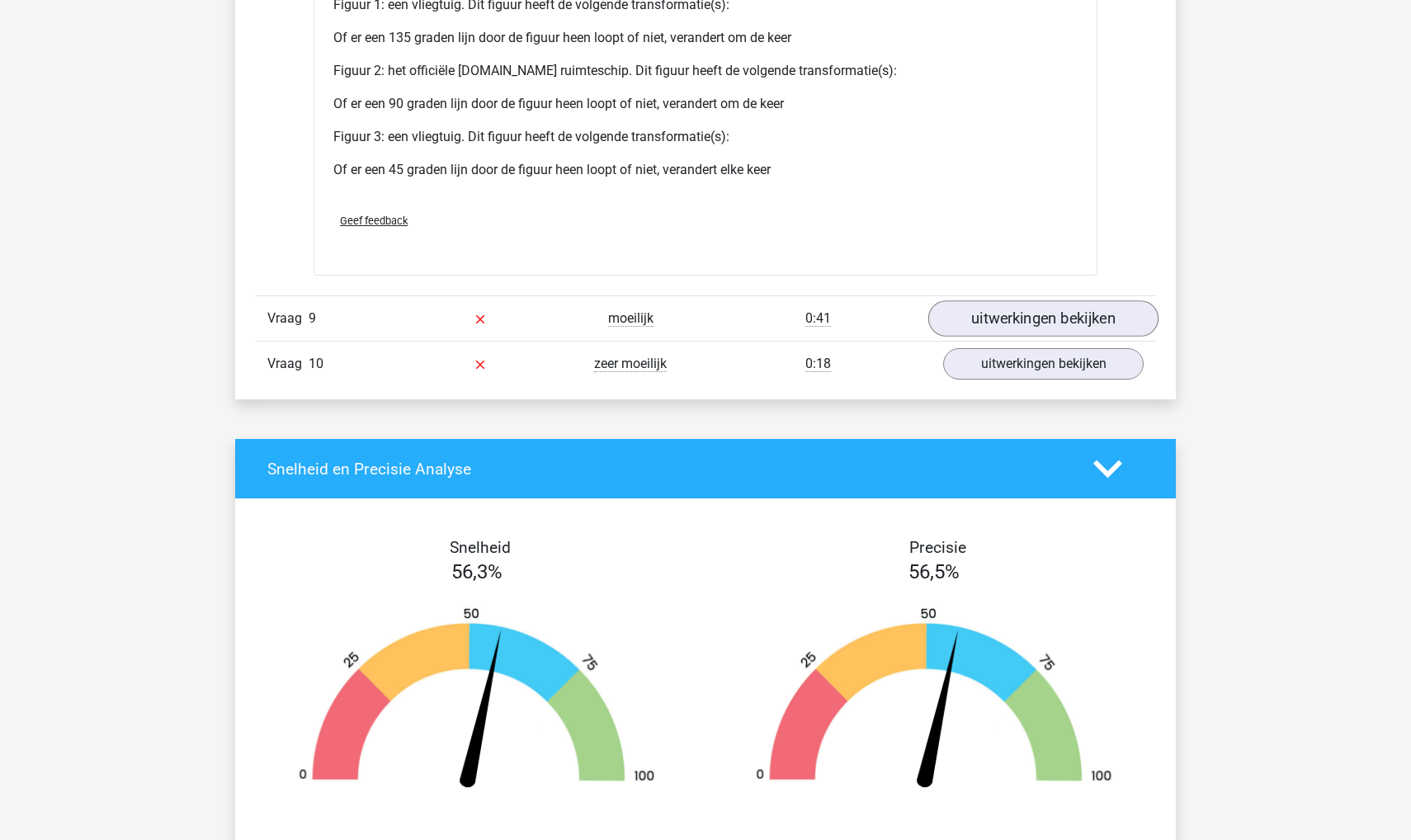
click at [1052, 338] on link "uitwerkingen bekijken" at bounding box center [1044, 319] width 231 height 36
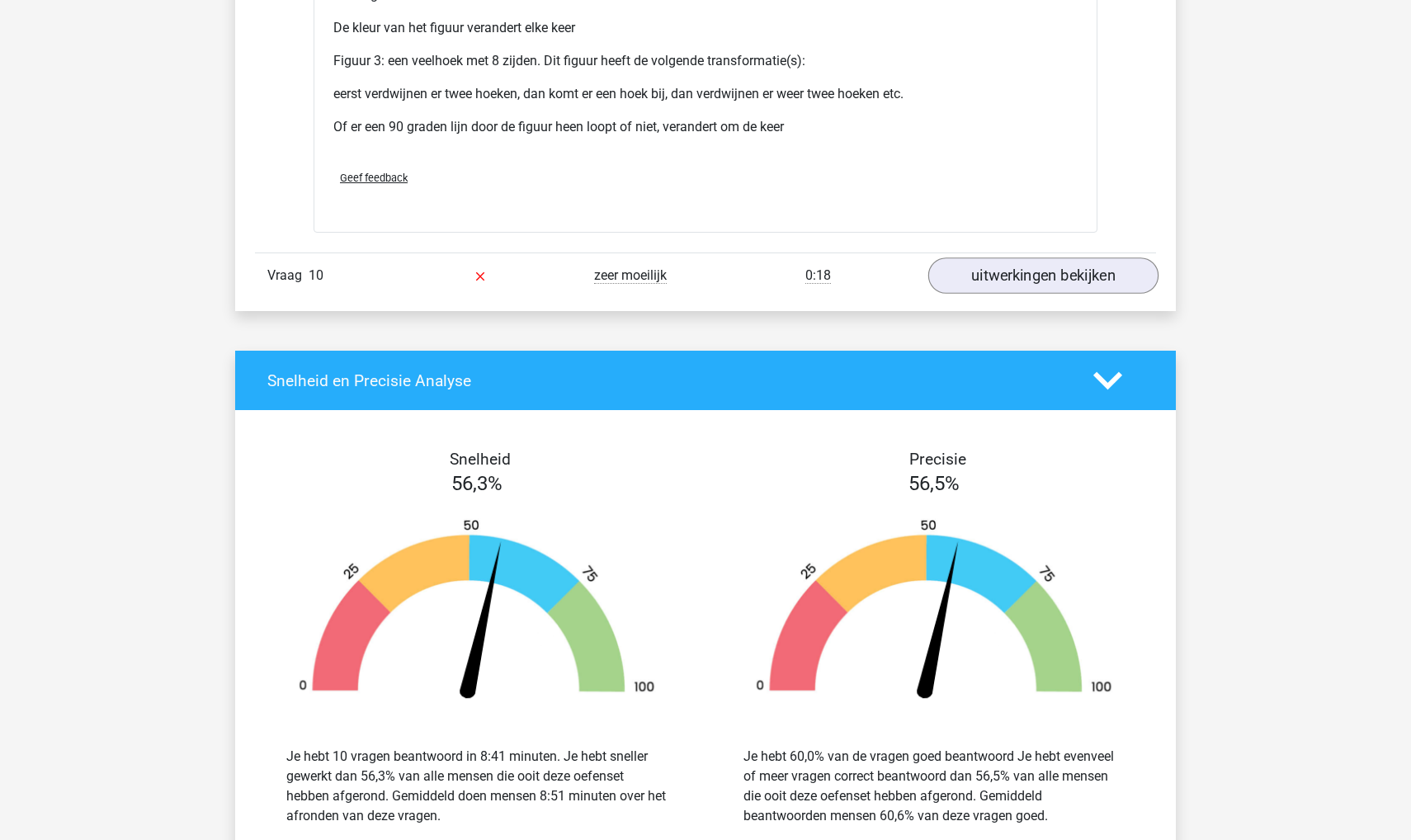
click at [998, 294] on link "uitwerkingen bekijken" at bounding box center [1044, 275] width 231 height 36
